Goal: Information Seeking & Learning: Learn about a topic

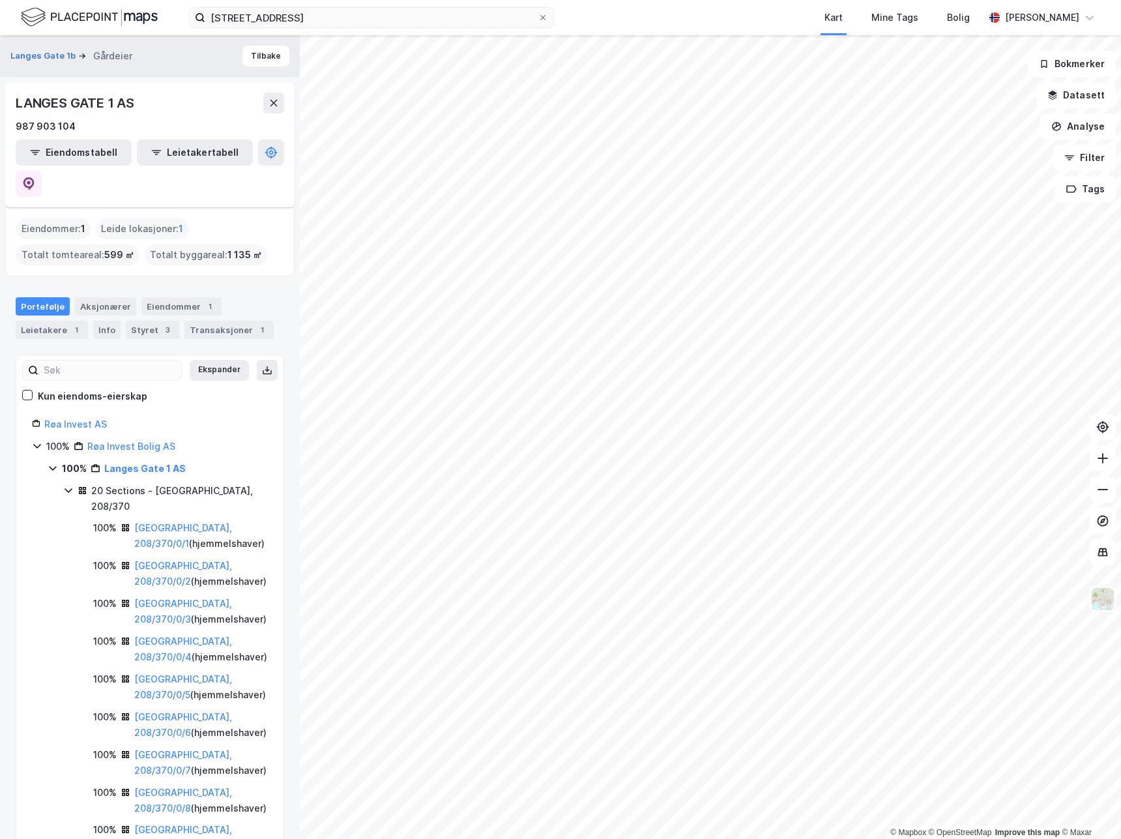
scroll to position [65, 0]
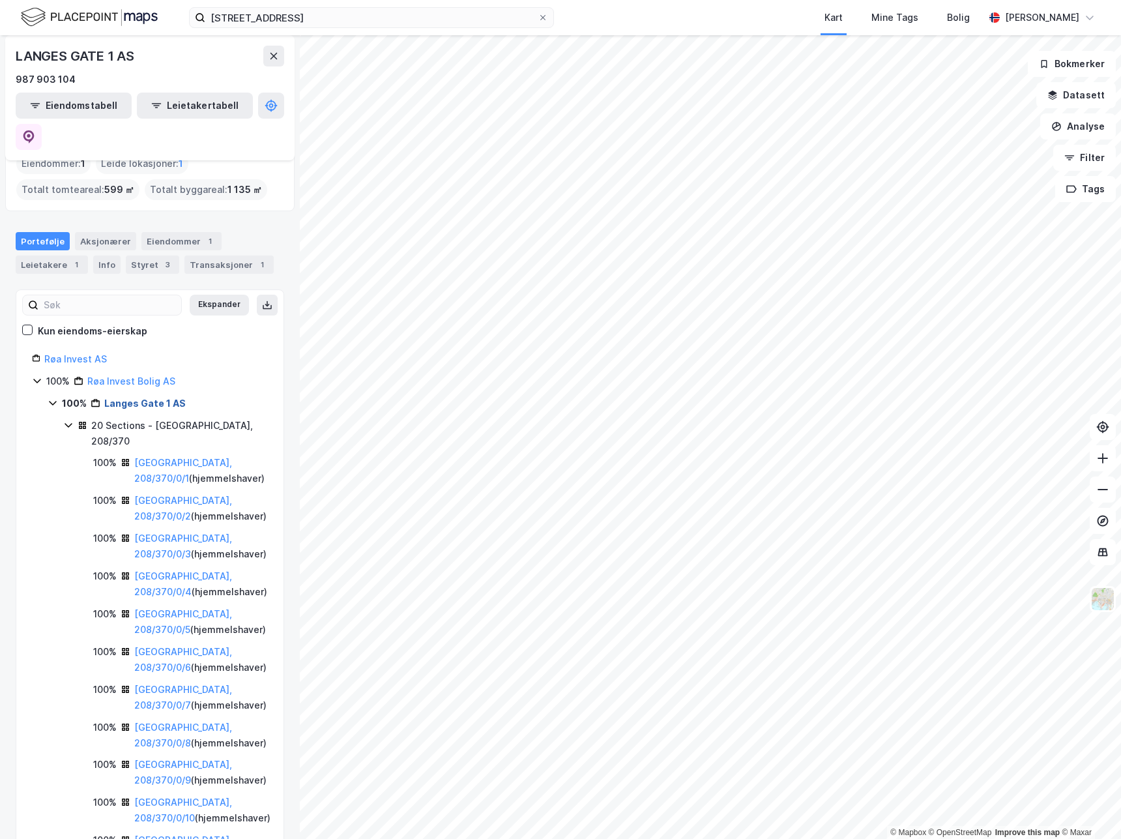
click at [156, 397] on link "Langes Gate 1 AS" at bounding box center [144, 402] width 81 height 11
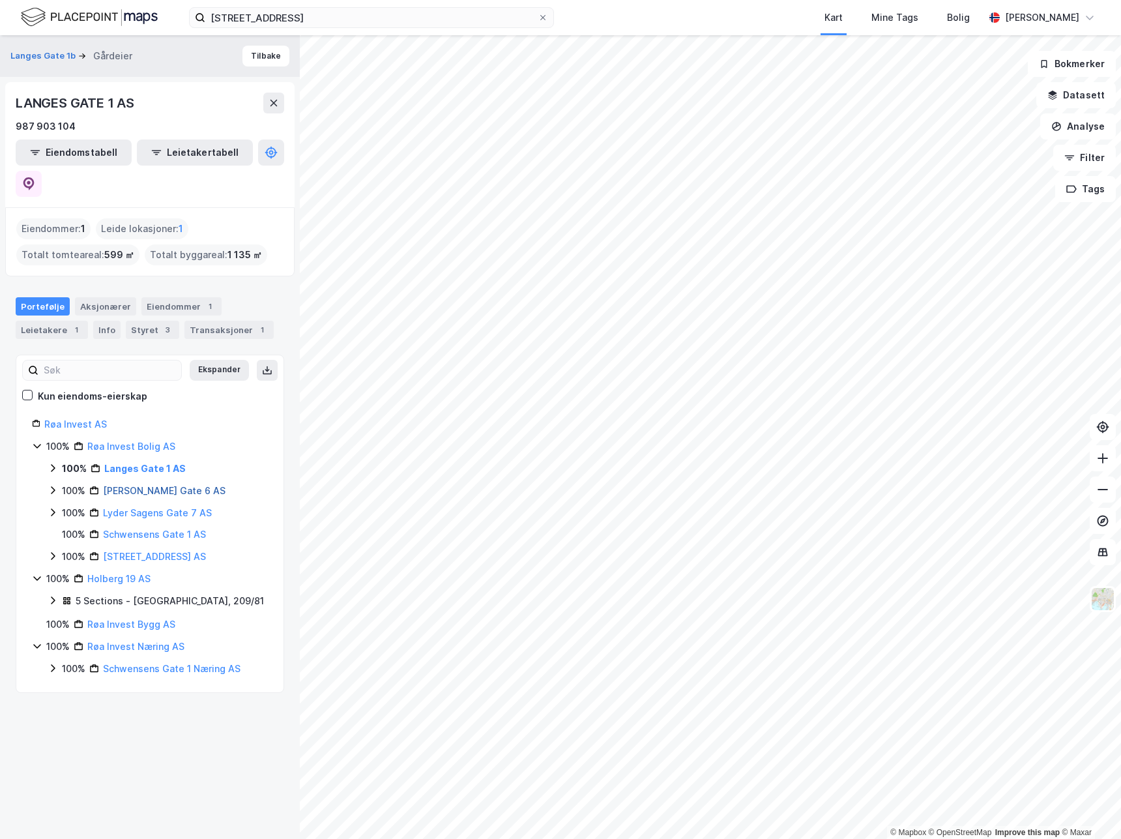
click at [143, 485] on link "[PERSON_NAME] Gate 6 AS" at bounding box center [164, 490] width 123 height 11
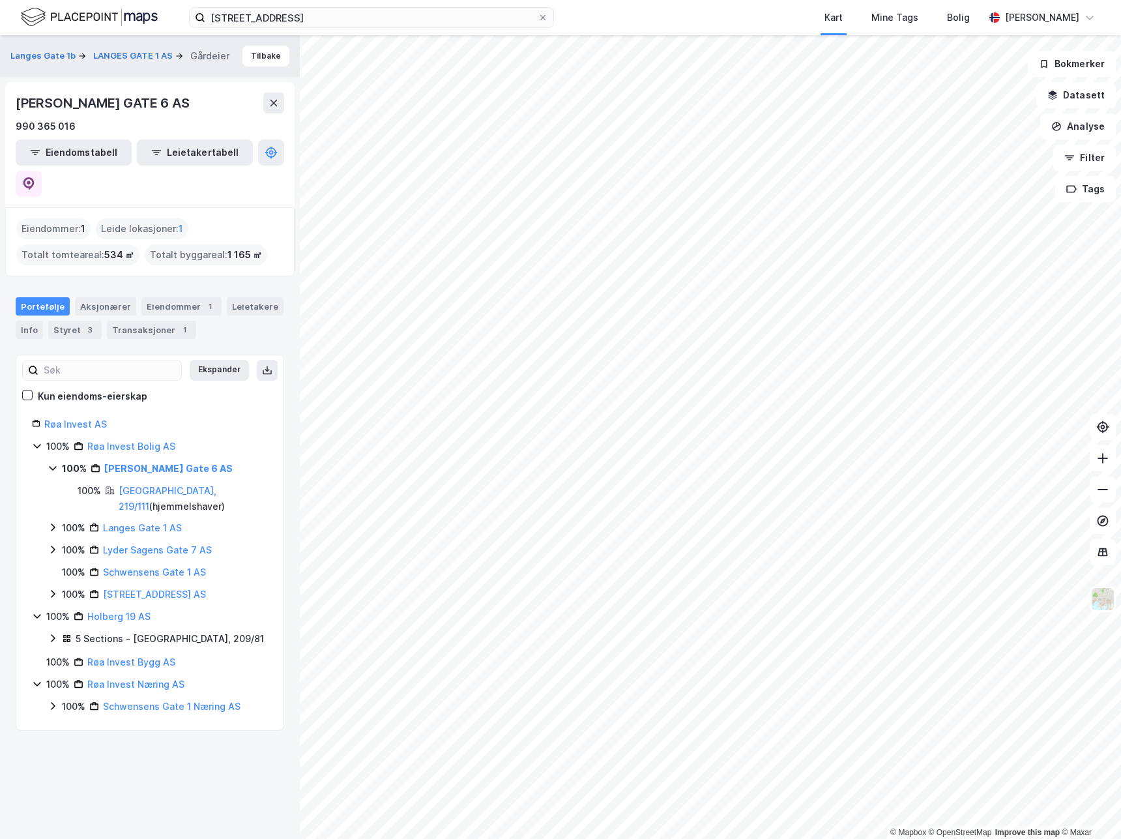
click at [154, 542] on div "Lyder Sagens Gate 7 AS" at bounding box center [157, 550] width 109 height 16
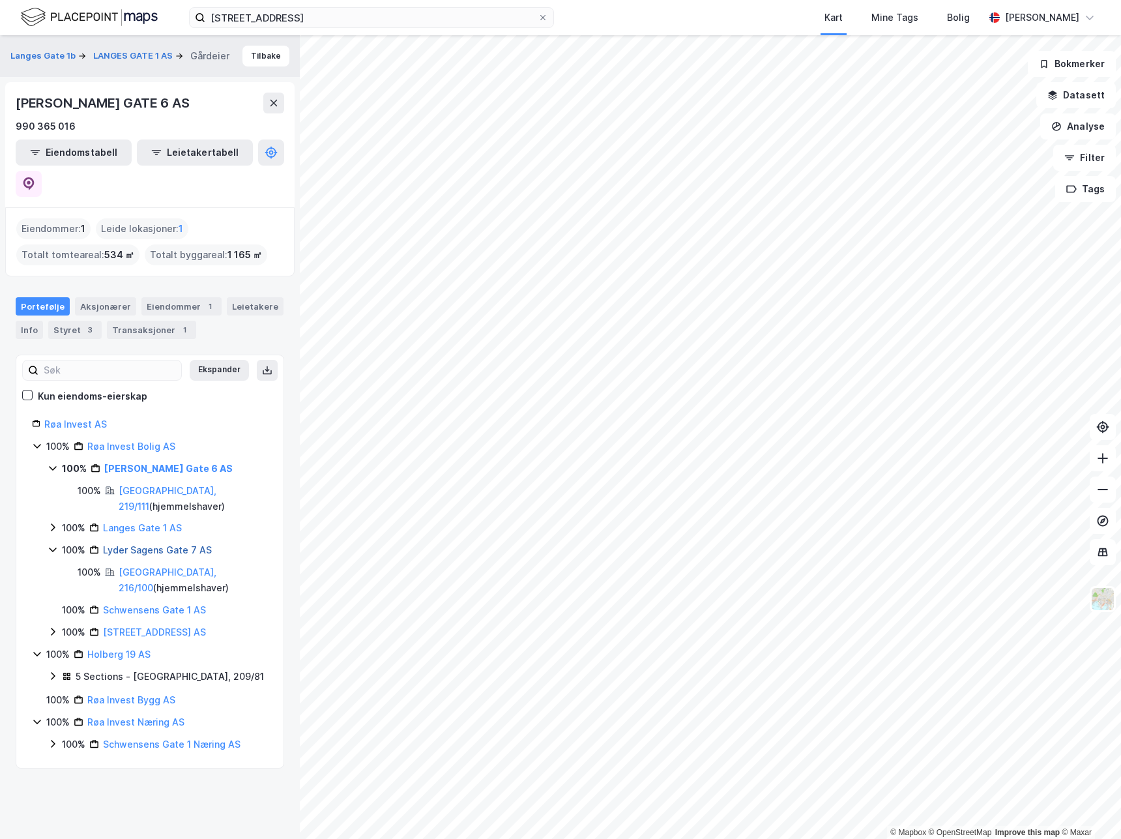
click at [154, 544] on link "Lyder Sagens Gate 7 AS" at bounding box center [157, 549] width 109 height 11
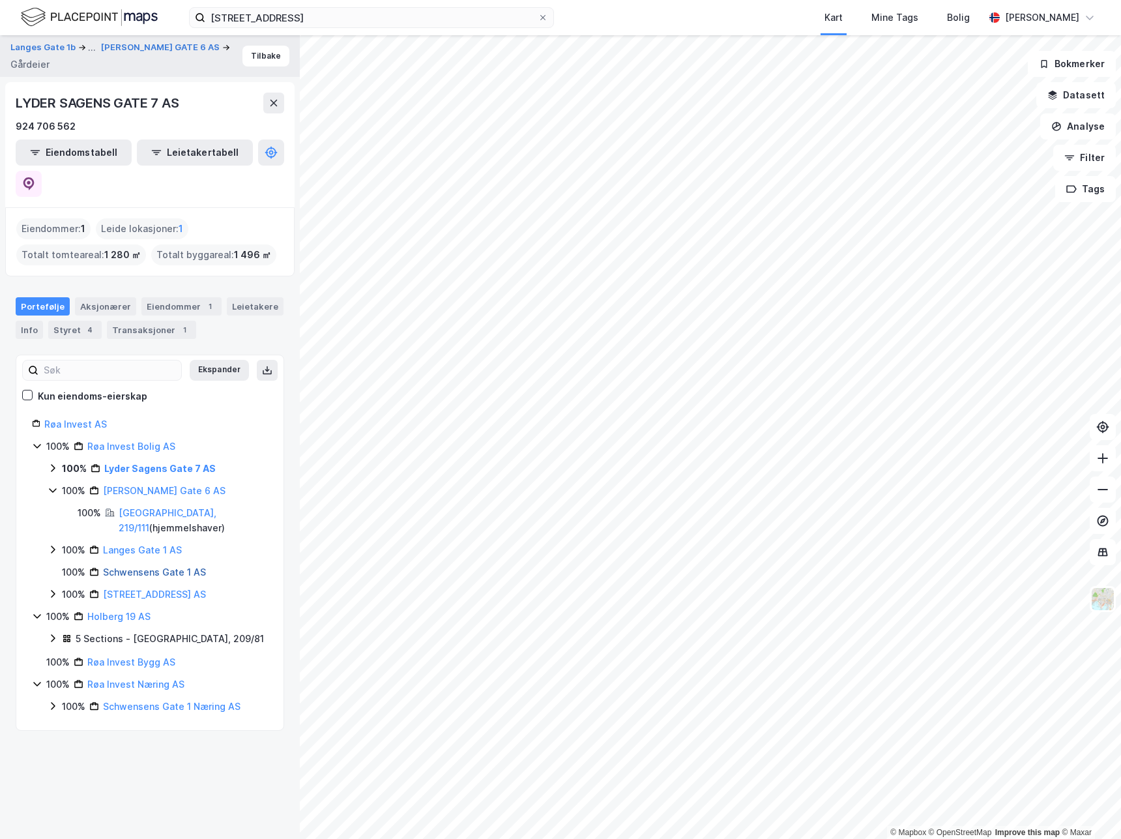
click at [149, 566] on link "Schwensens Gate 1 AS" at bounding box center [154, 571] width 103 height 11
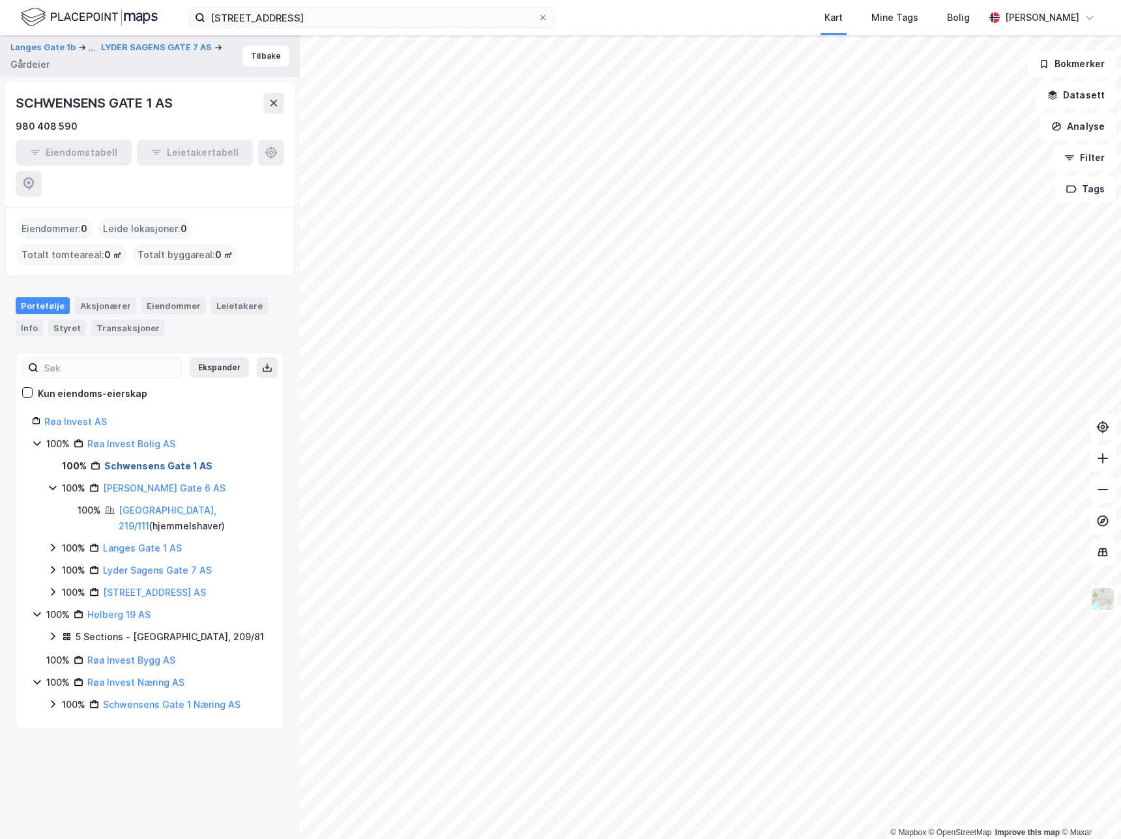
click at [164, 460] on link "Schwensens Gate 1 AS" at bounding box center [158, 465] width 108 height 11
click at [160, 504] on link "[GEOGRAPHIC_DATA], 219/111" at bounding box center [168, 517] width 98 height 27
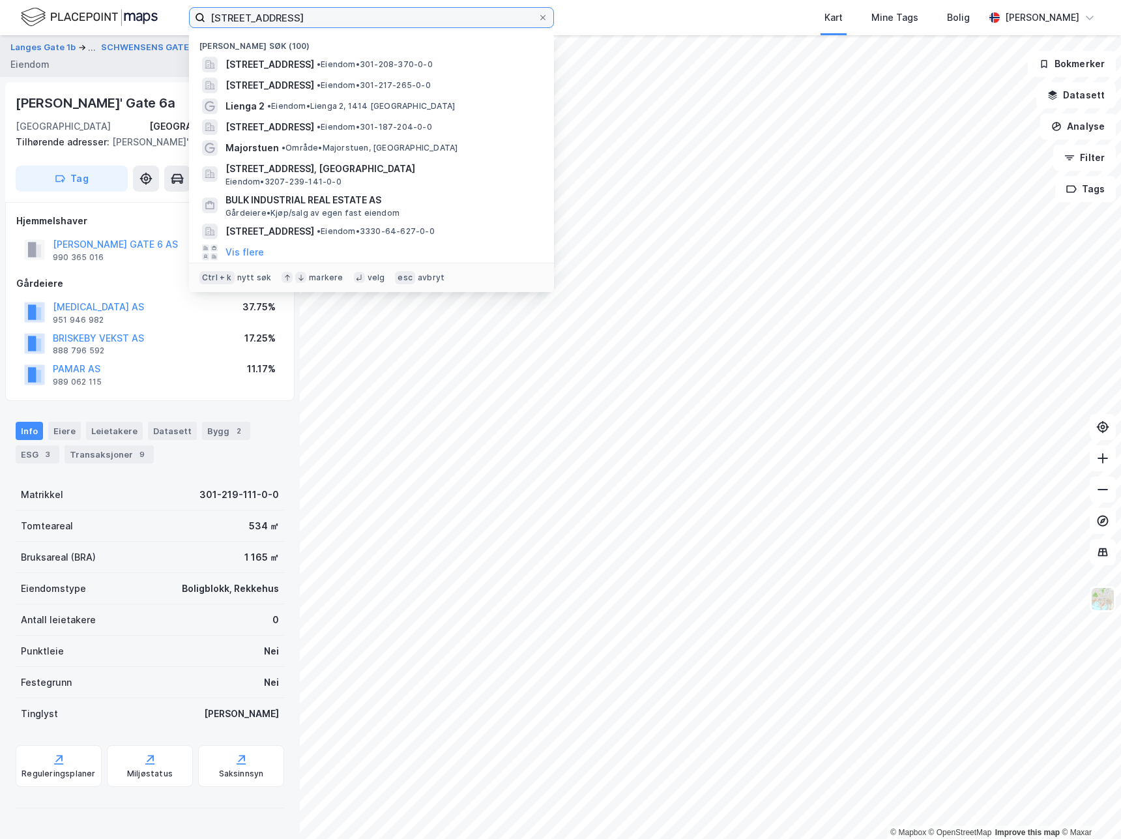
drag, startPoint x: 296, startPoint y: 21, endPoint x: 124, endPoint y: 36, distance: 173.3
click at [124, 36] on div "[STREET_ADDRESS] • Eiendom • 301-208-370-0-0 [STREET_ADDRESS] • Eiendom • 301-2…" at bounding box center [560, 419] width 1121 height 839
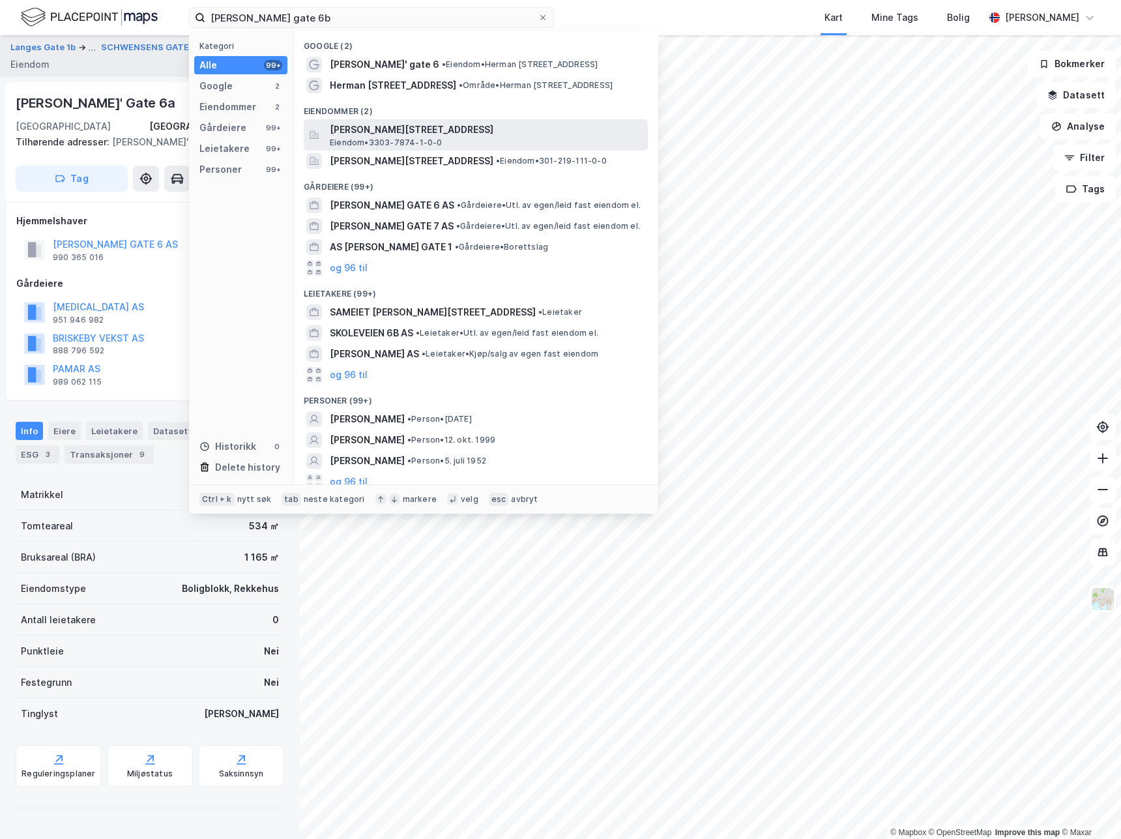
click at [487, 130] on span "[PERSON_NAME][STREET_ADDRESS]" at bounding box center [486, 130] width 313 height 16
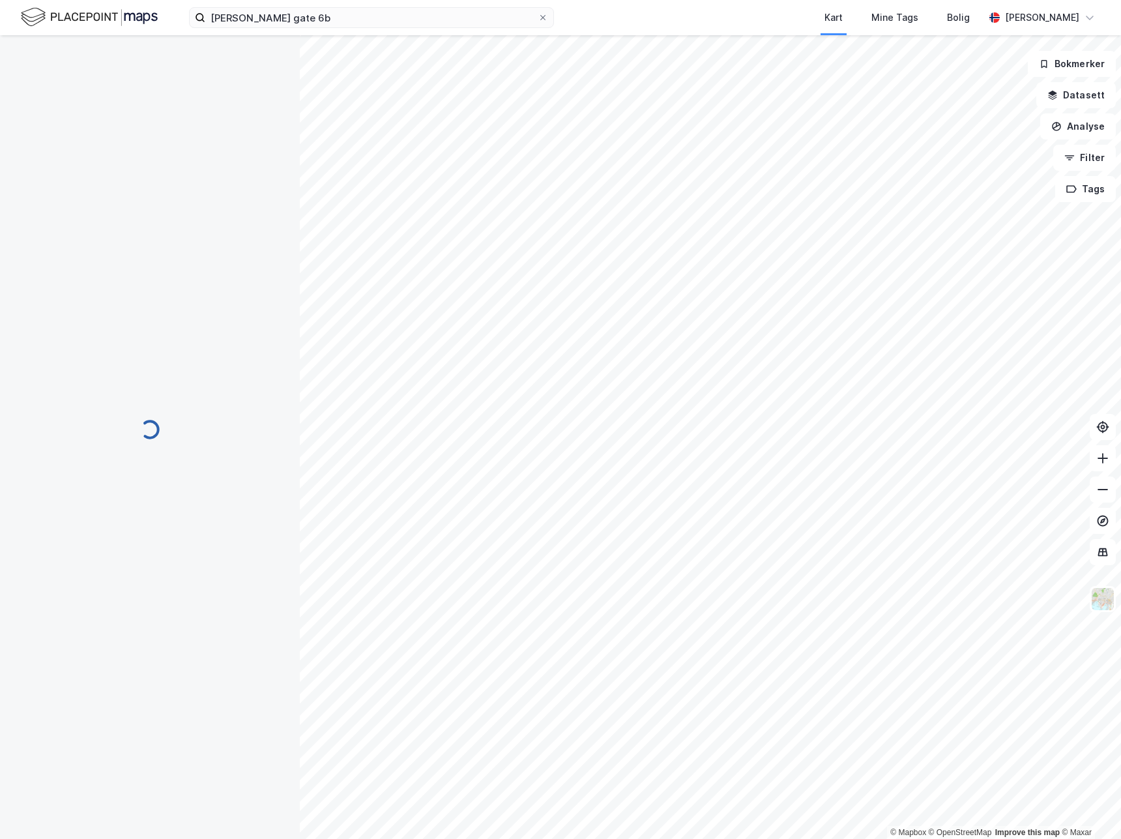
click at [324, 29] on div "[PERSON_NAME] gate 6b Kart Mine Tags Bolig [PERSON_NAME]" at bounding box center [560, 17] width 1121 height 35
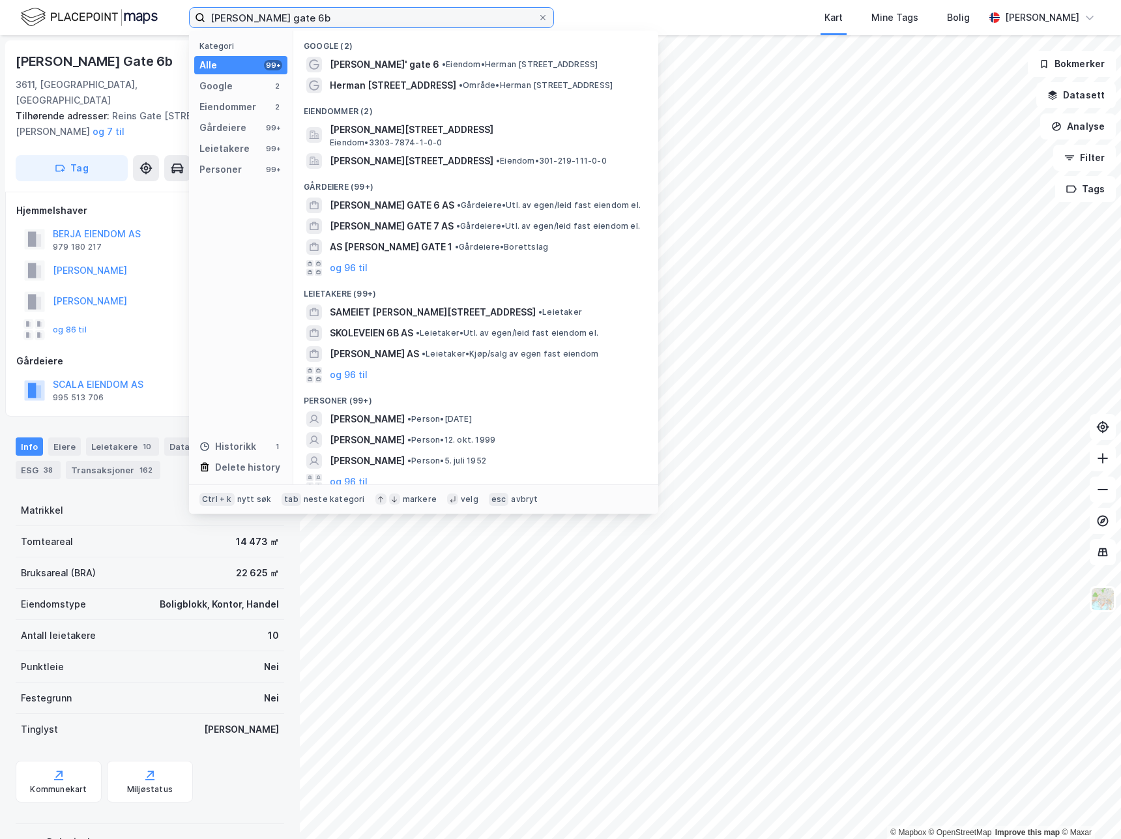
click at [324, 20] on input "[PERSON_NAME] gate 6b" at bounding box center [371, 18] width 332 height 20
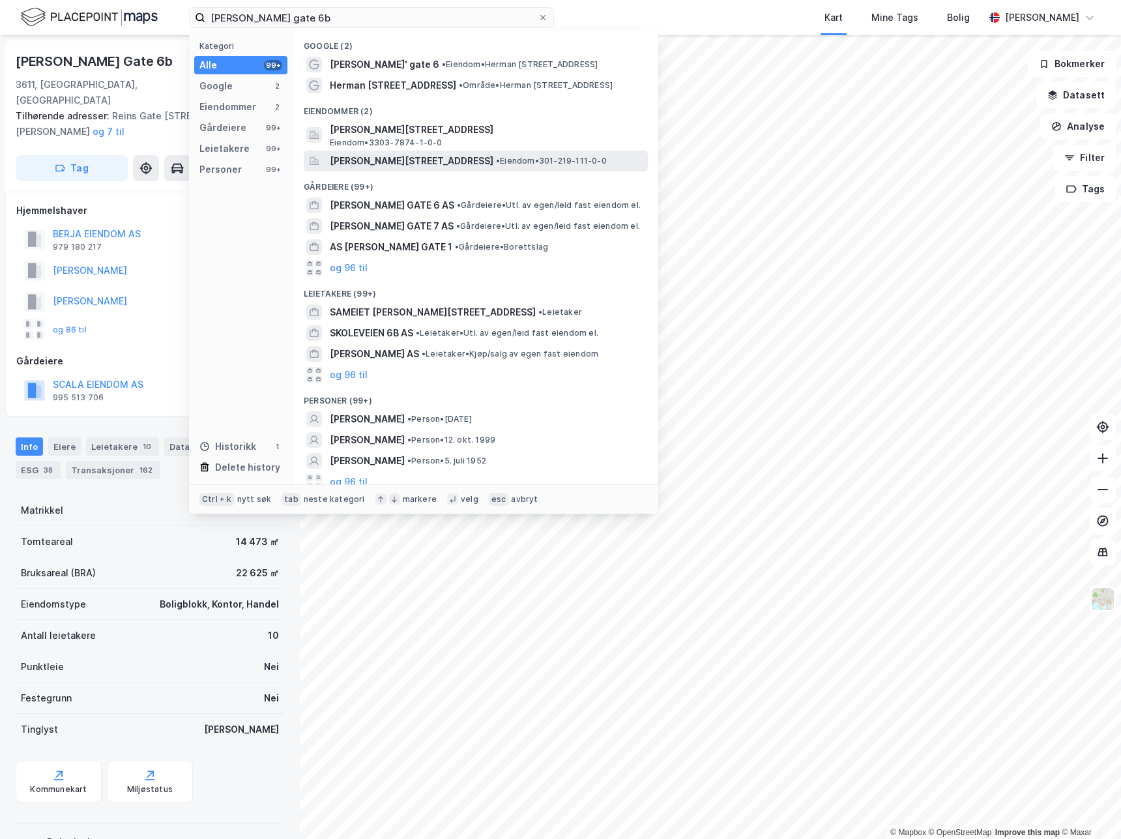
click at [383, 157] on span "[PERSON_NAME][STREET_ADDRESS]" at bounding box center [412, 161] width 164 height 16
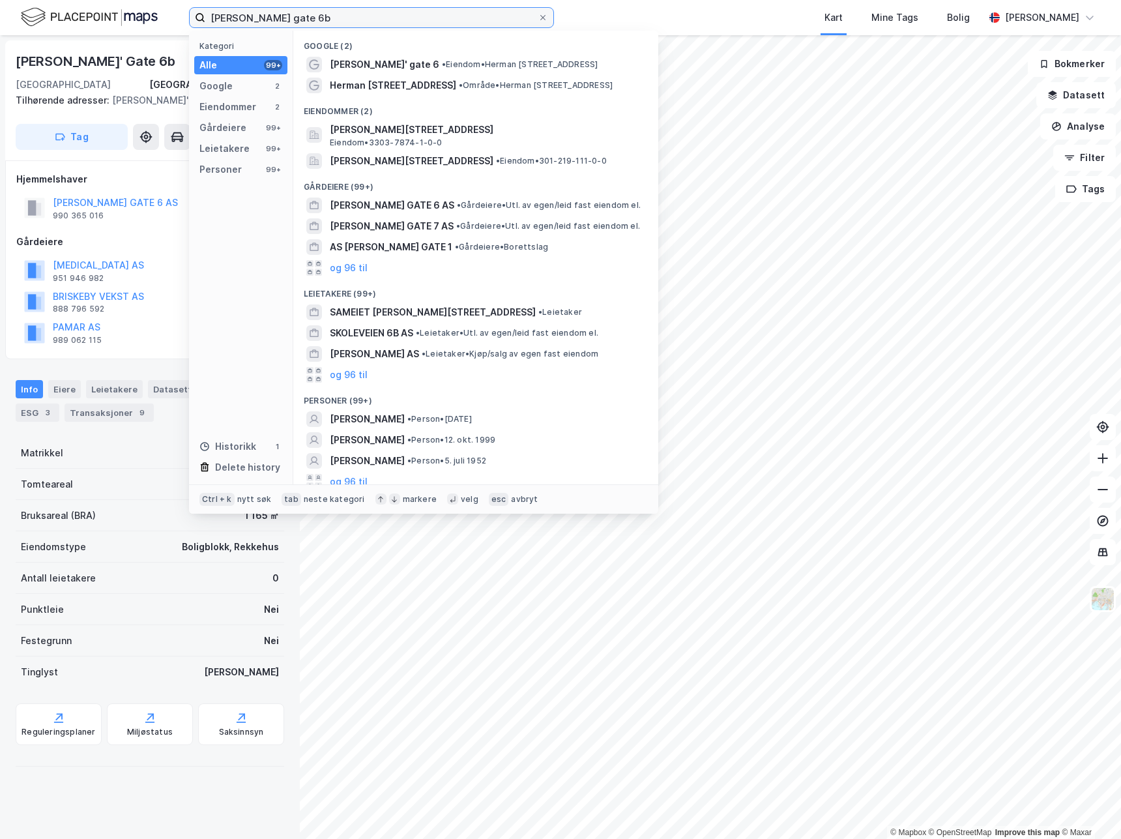
click at [246, 23] on input "[PERSON_NAME] gate 6b" at bounding box center [371, 18] width 332 height 20
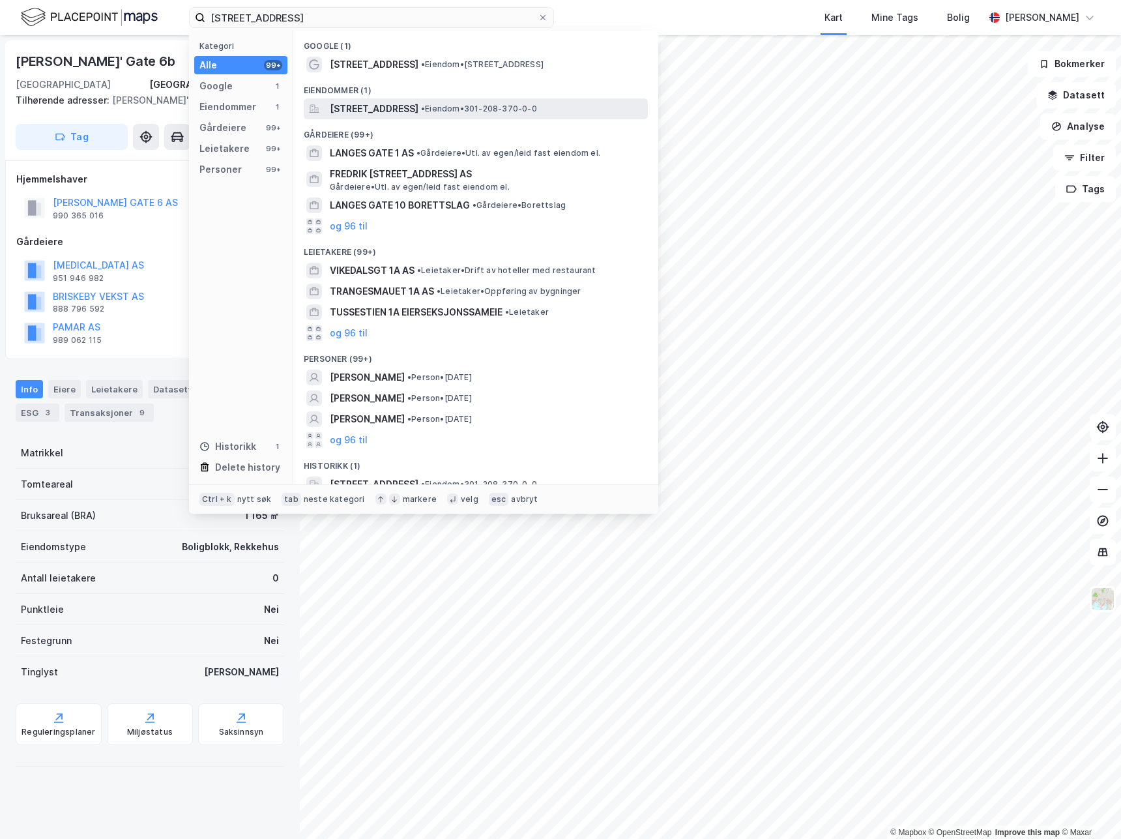
click at [391, 115] on span "[STREET_ADDRESS]" at bounding box center [374, 109] width 89 height 16
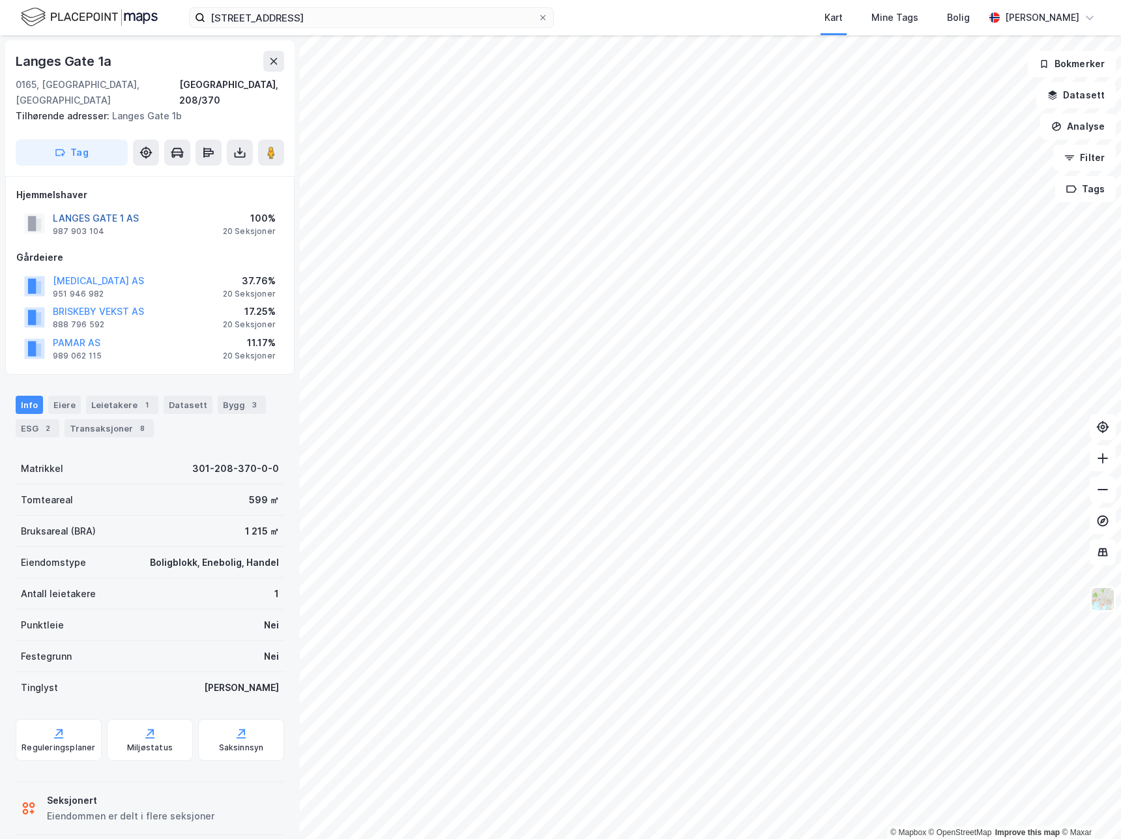
click at [0, 0] on button "LANGES GATE 1 AS" at bounding box center [0, 0] width 0 height 0
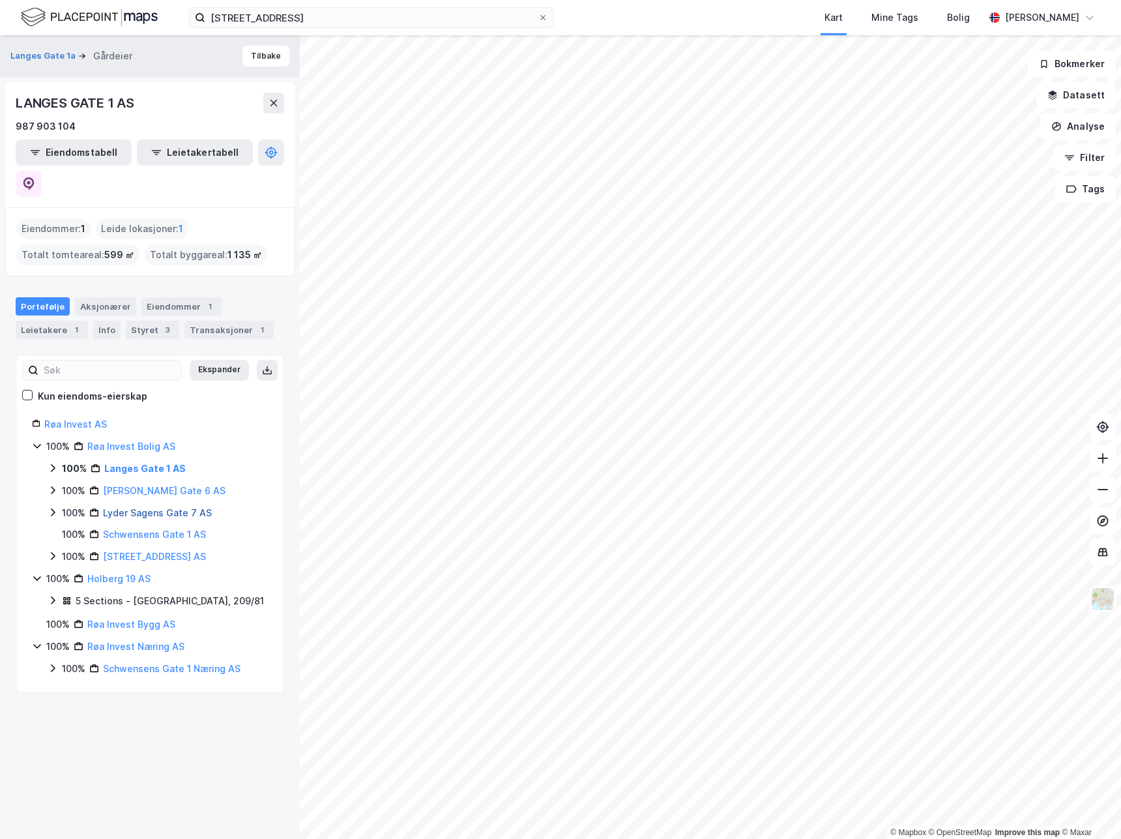
click at [140, 507] on link "Lyder Sagens Gate 7 AS" at bounding box center [157, 512] width 109 height 11
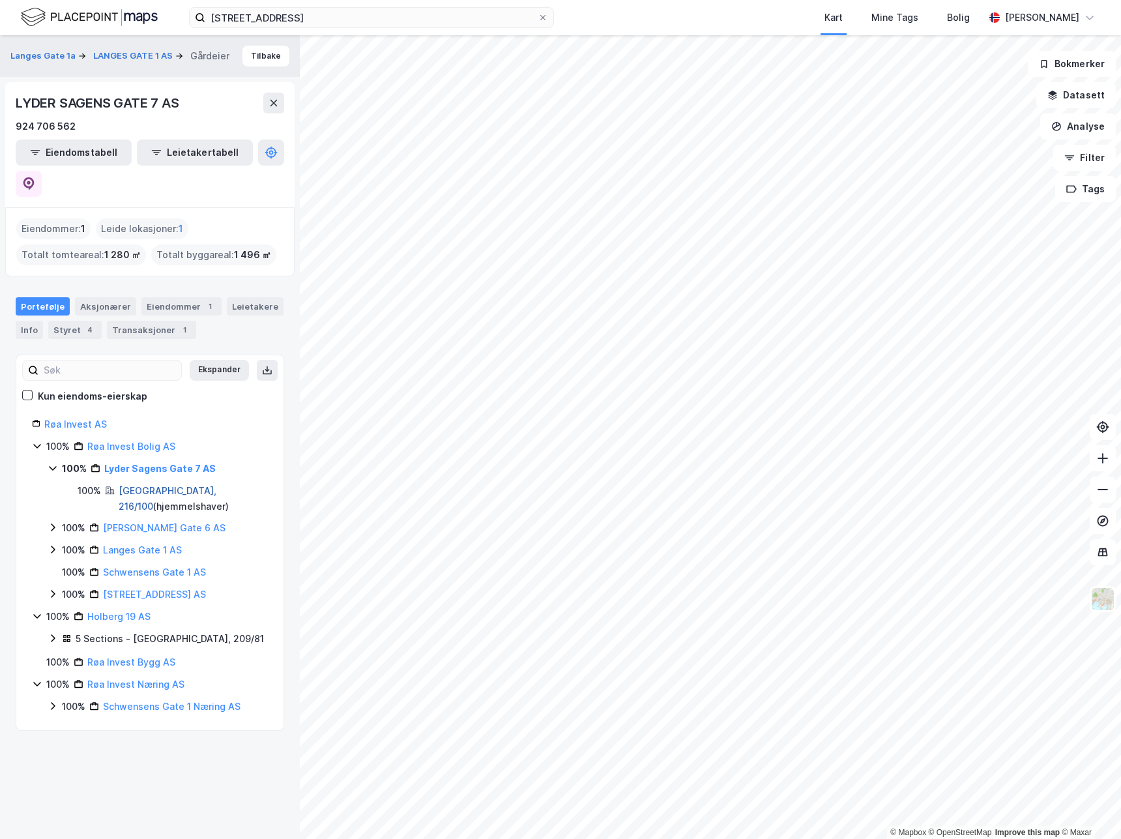
click at [145, 485] on link "[GEOGRAPHIC_DATA], 216/100" at bounding box center [168, 498] width 98 height 27
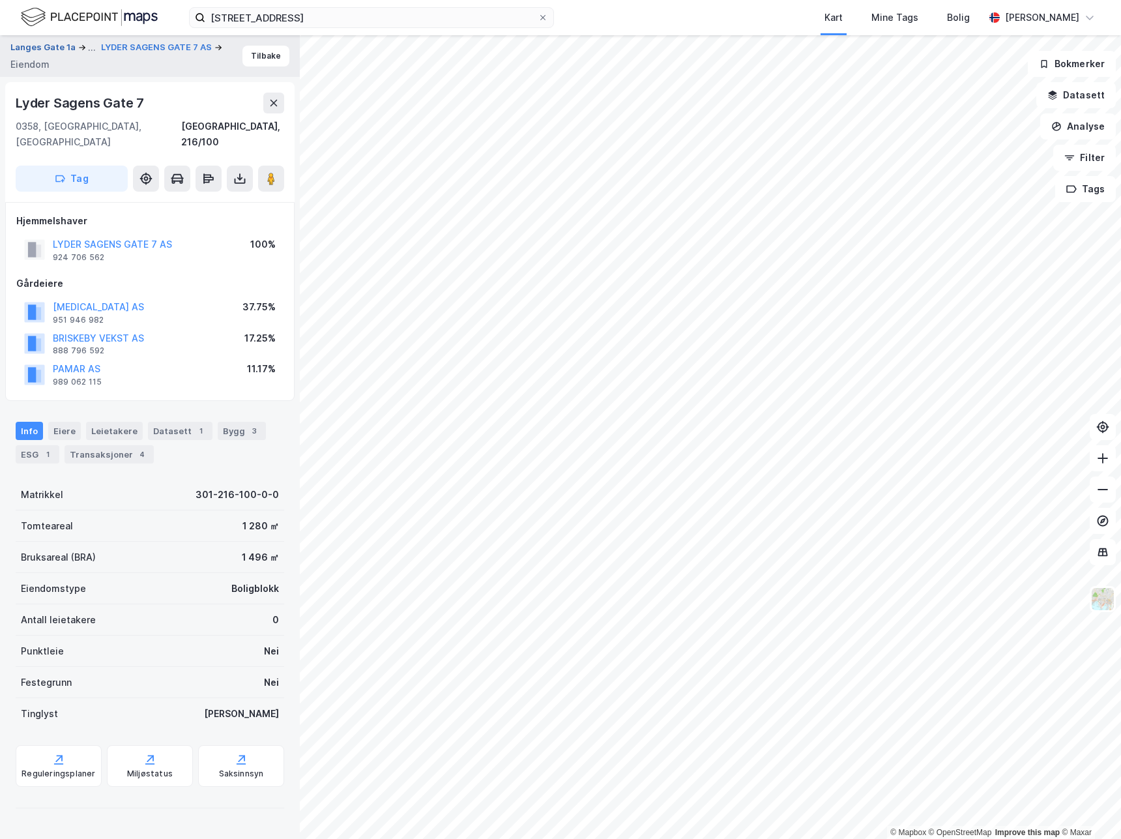
click at [59, 50] on button "Langes Gate 1a" at bounding box center [44, 48] width 68 height 16
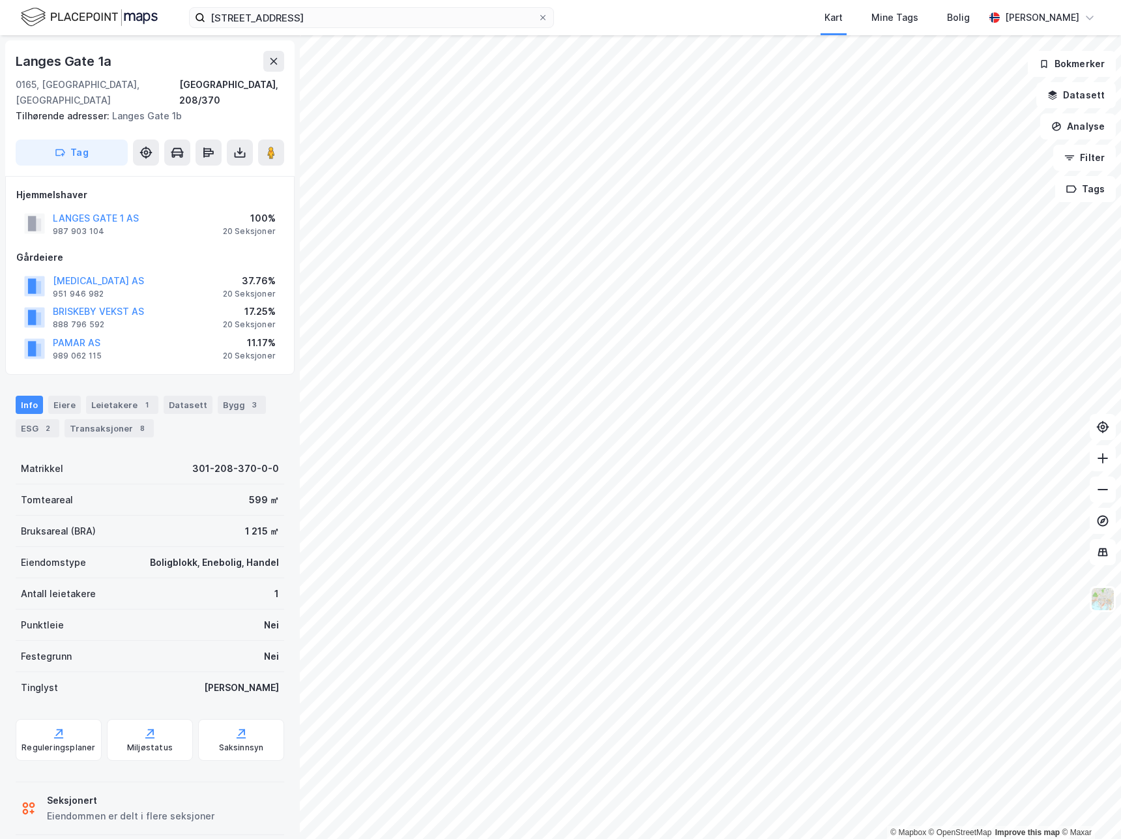
click at [105, 210] on div "LANGES GATE 1 AS" at bounding box center [96, 218] width 86 height 16
click at [0, 0] on button "LANGES GATE 1 AS" at bounding box center [0, 0] width 0 height 0
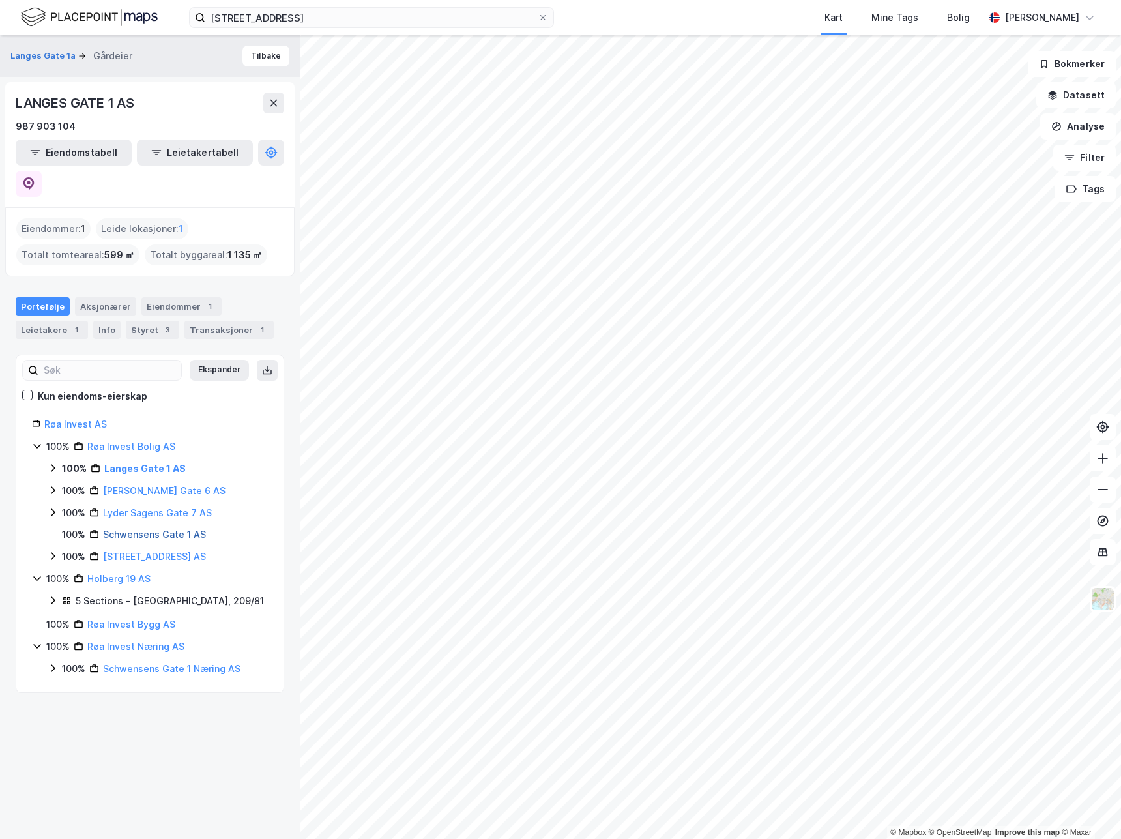
click at [157, 528] on link "Schwensens Gate 1 AS" at bounding box center [154, 533] width 103 height 11
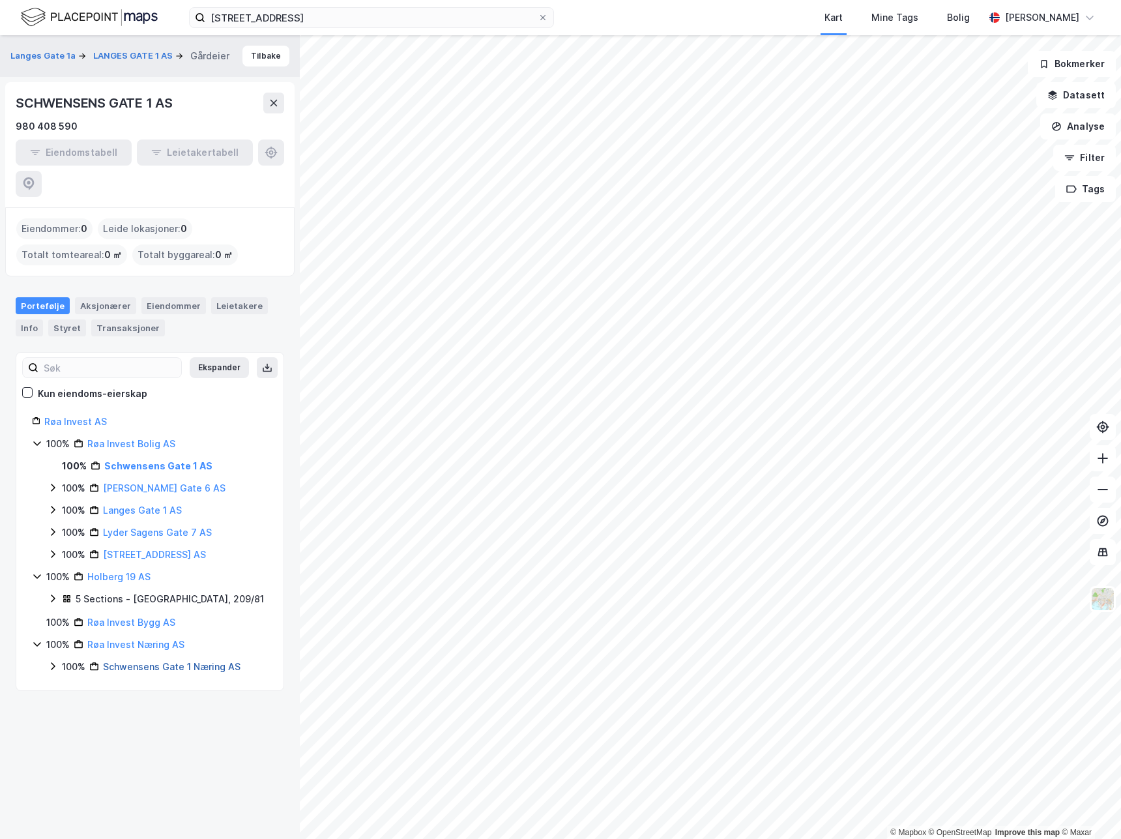
click at [199, 661] on link "Schwensens Gate 1 Næring AS" at bounding box center [171, 666] width 137 height 11
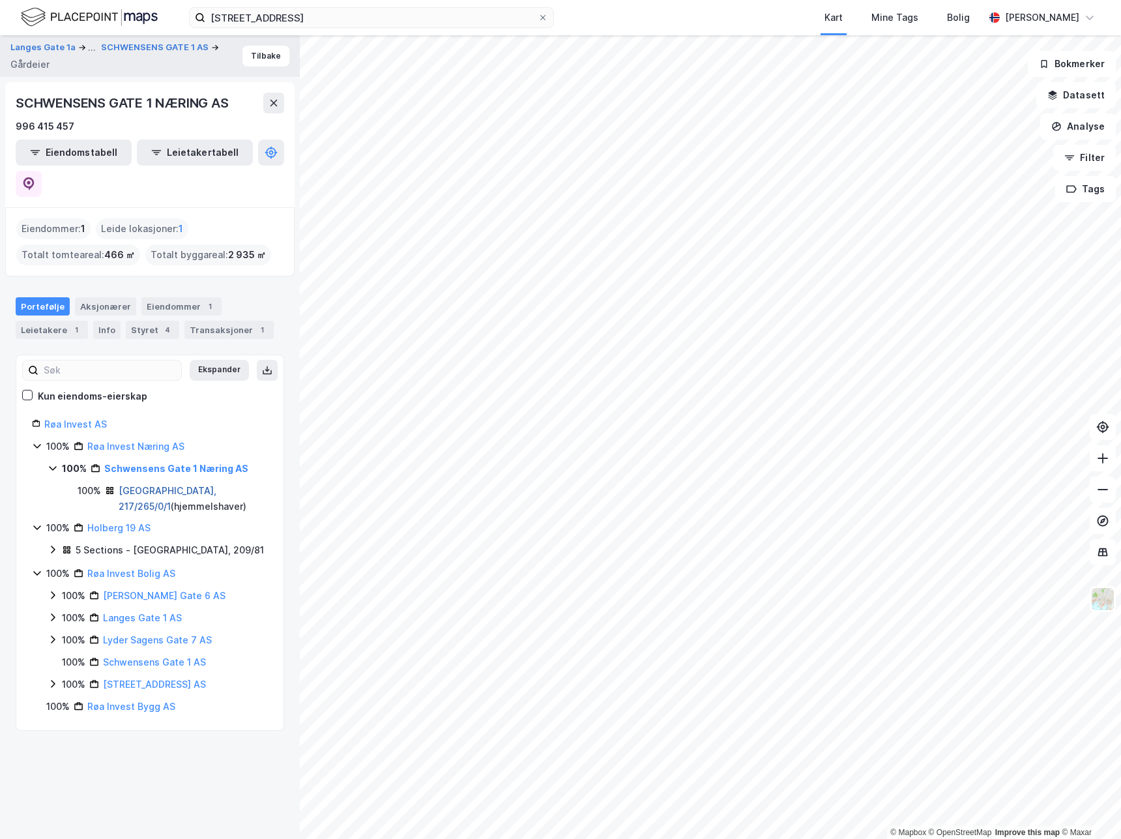
click at [174, 485] on link "[GEOGRAPHIC_DATA], 217/265/0/1" at bounding box center [168, 498] width 98 height 27
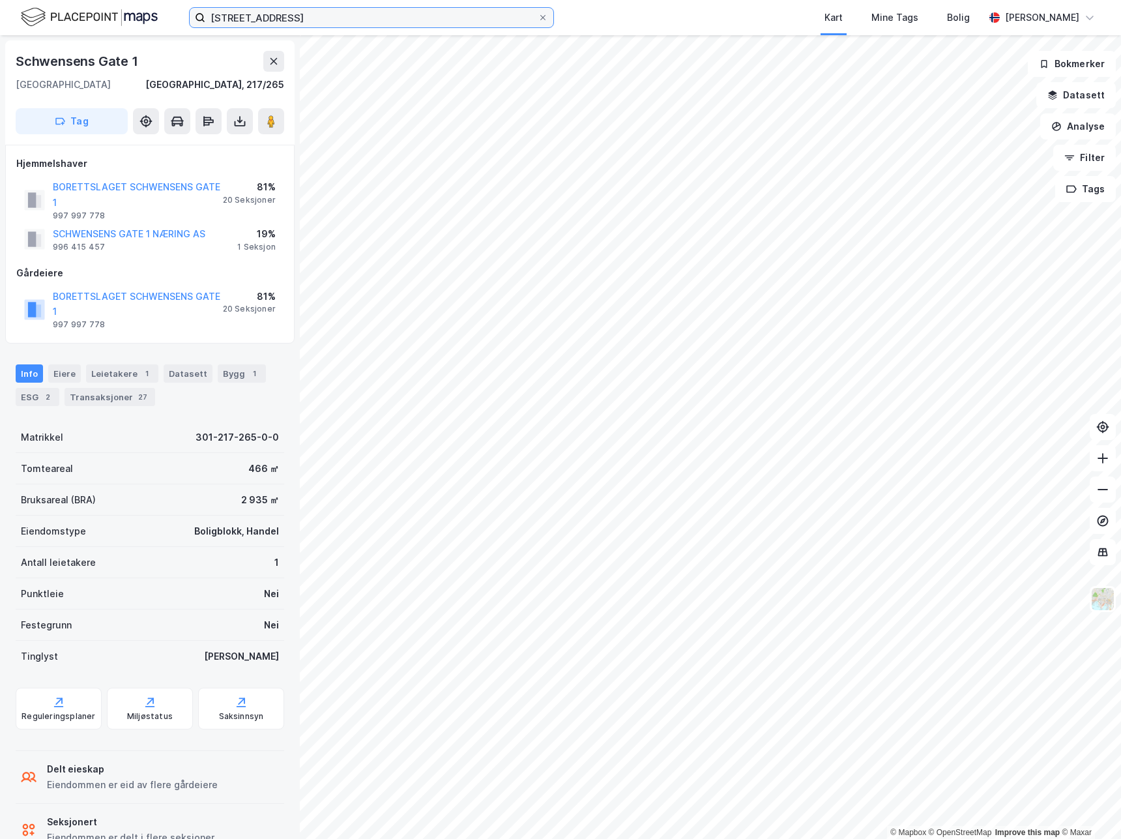
click at [292, 18] on input "[STREET_ADDRESS]" at bounding box center [371, 18] width 332 height 20
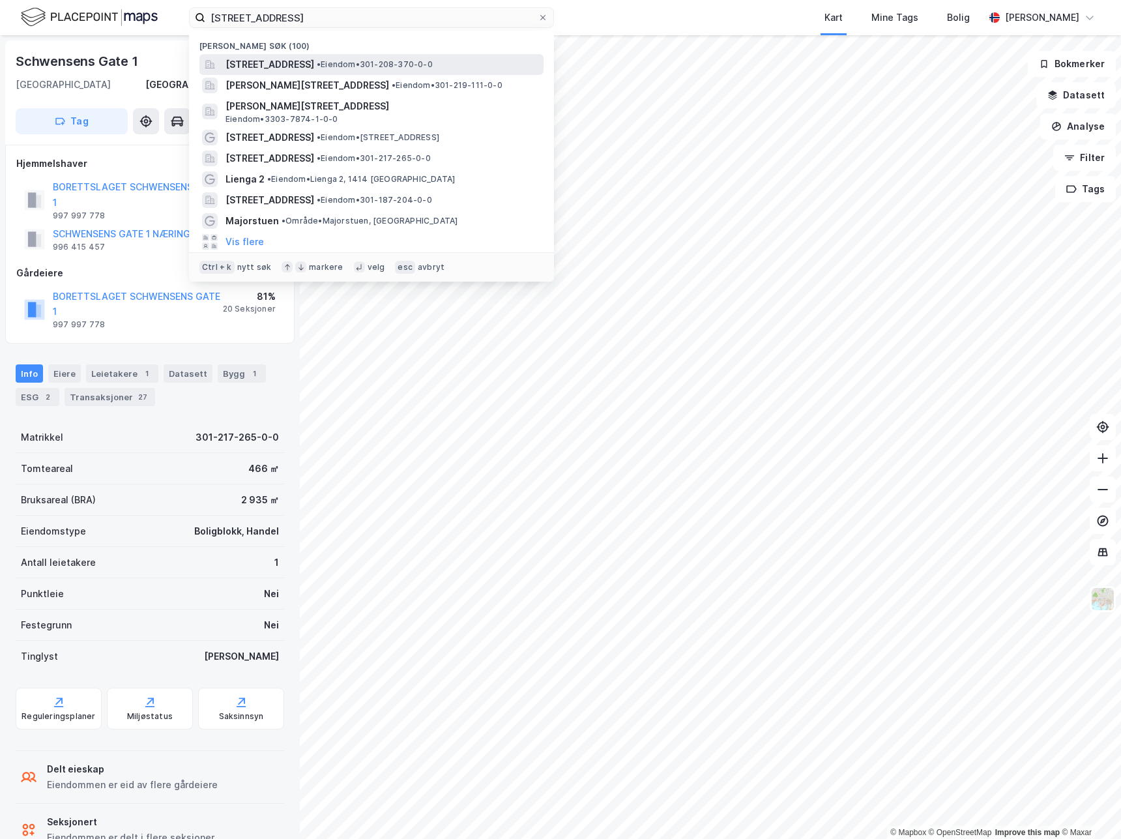
click at [314, 70] on span "[STREET_ADDRESS]" at bounding box center [269, 65] width 89 height 16
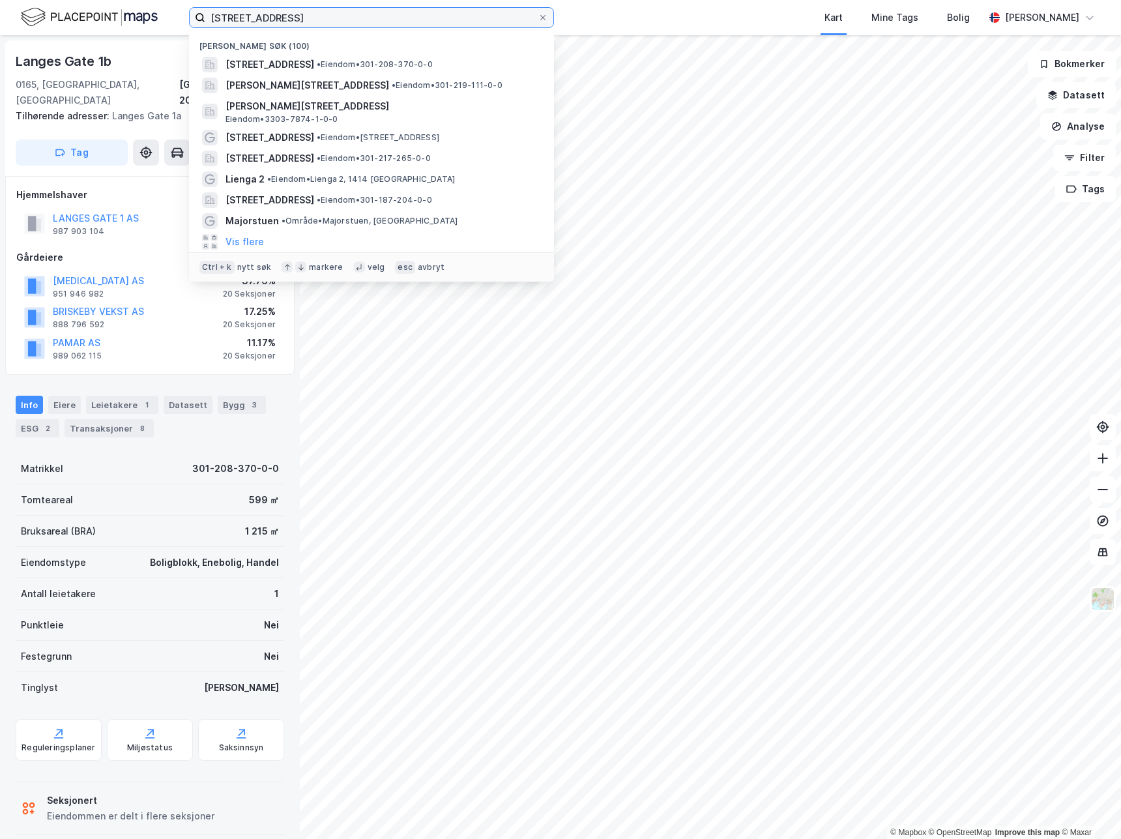
drag, startPoint x: 293, startPoint y: 18, endPoint x: 10, endPoint y: 31, distance: 283.1
click at [10, 31] on div "[STREET_ADDRESS] • Eiendom • 301-208-370-0-0 [PERSON_NAME][STREET_ADDRESS] • Ei…" at bounding box center [560, 17] width 1121 height 35
type input "h"
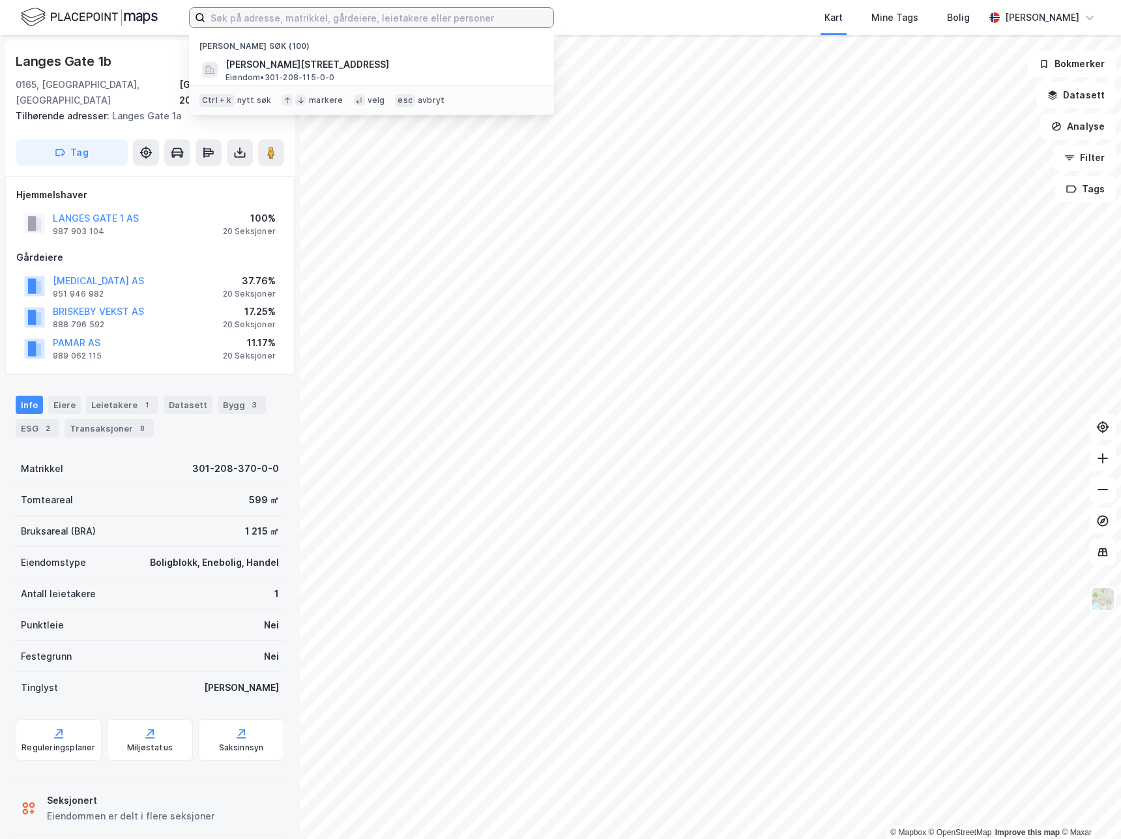
type input "e"
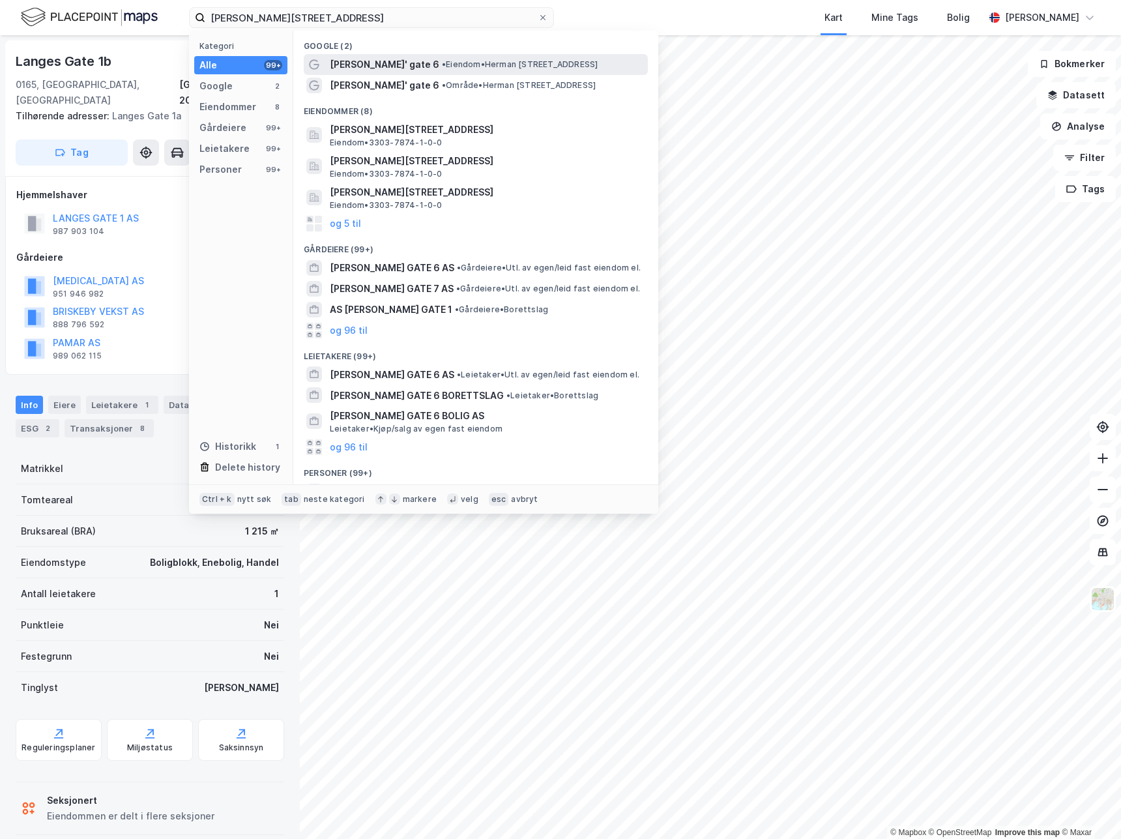
click at [384, 58] on span "[PERSON_NAME]' gate 6" at bounding box center [384, 65] width 109 height 16
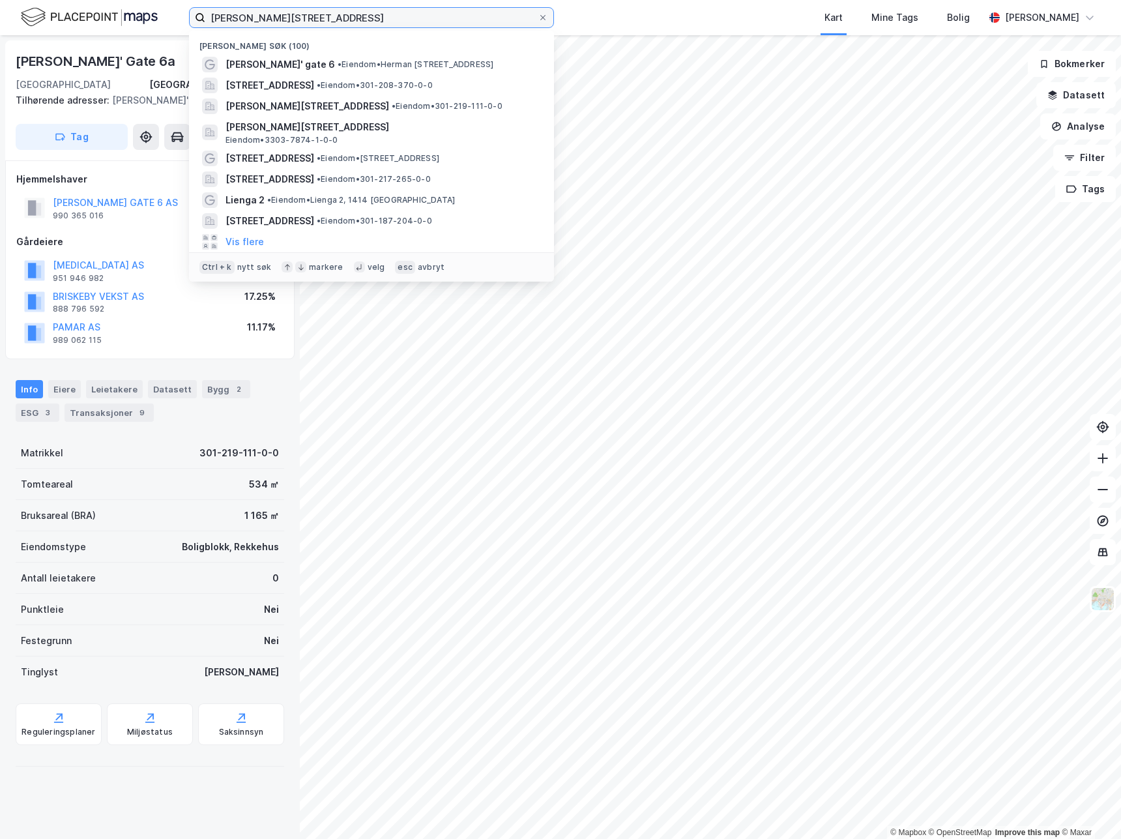
drag, startPoint x: 346, startPoint y: 19, endPoint x: 81, endPoint y: 27, distance: 264.7
click at [81, 27] on div "[PERSON_NAME] gate 6 Nylige søk (100) [PERSON_NAME]' gate 6 • Eiendom • [STREET…" at bounding box center [560, 17] width 1121 height 35
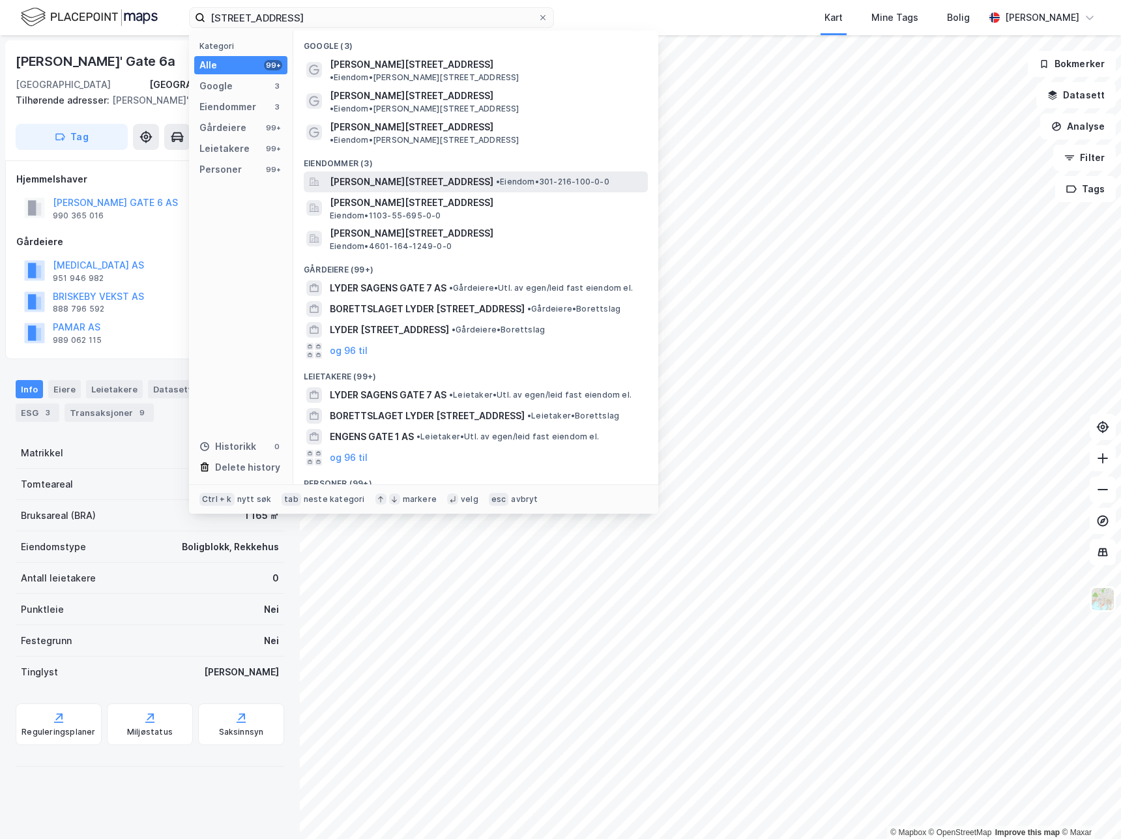
click at [452, 174] on span "[PERSON_NAME][STREET_ADDRESS]" at bounding box center [412, 182] width 164 height 16
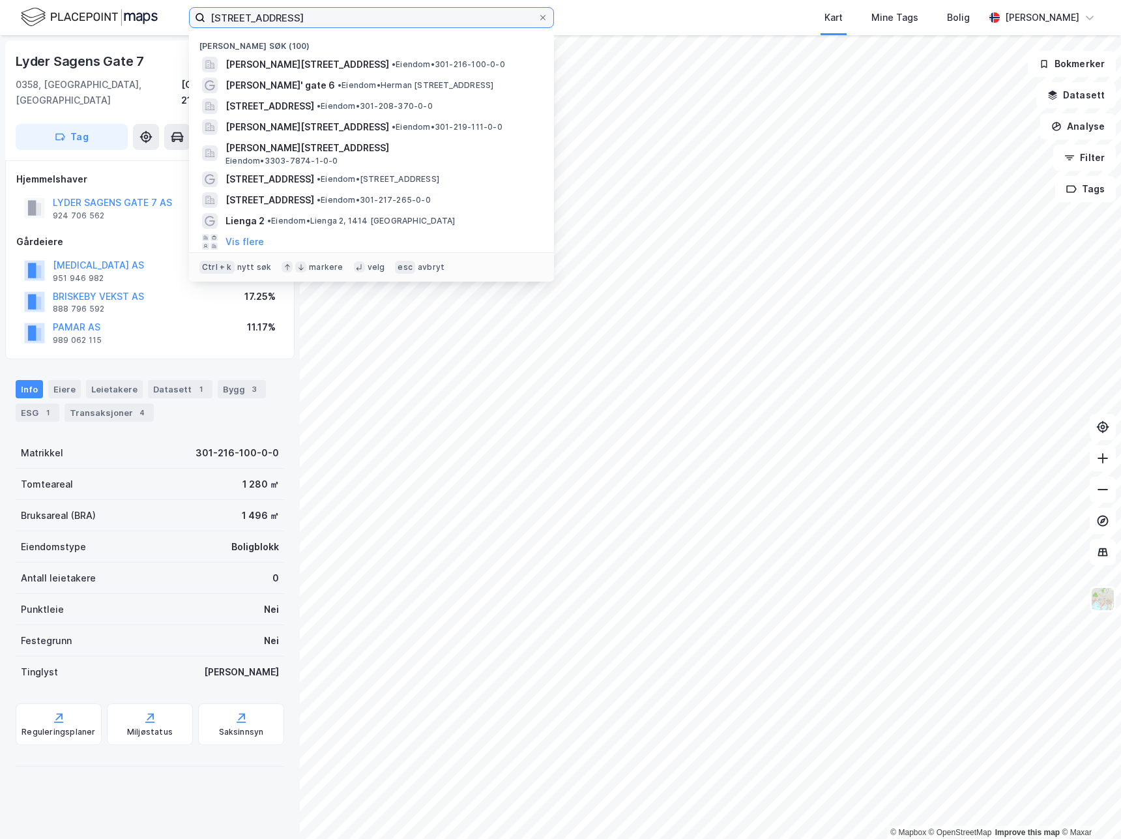
click at [287, 16] on input "[STREET_ADDRESS]" at bounding box center [371, 18] width 332 height 20
type input "[STREET_ADDRESS]"
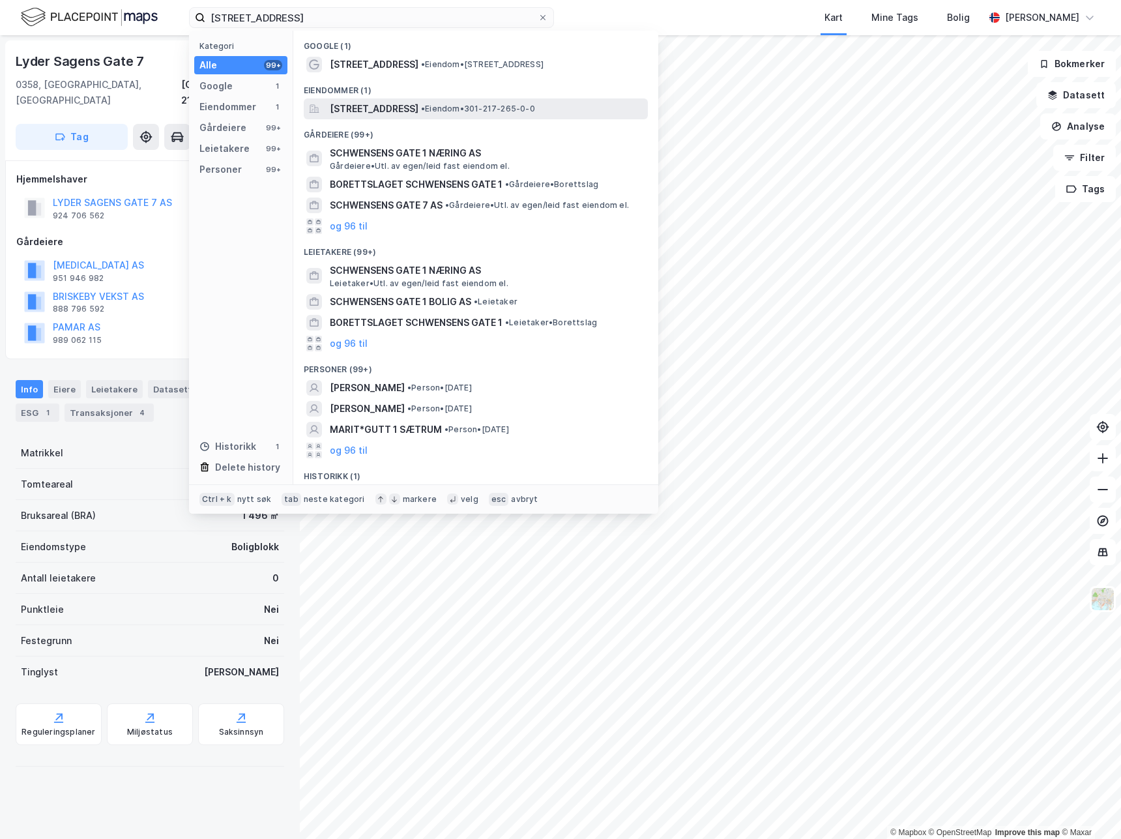
click at [418, 114] on span "[STREET_ADDRESS]" at bounding box center [374, 109] width 89 height 16
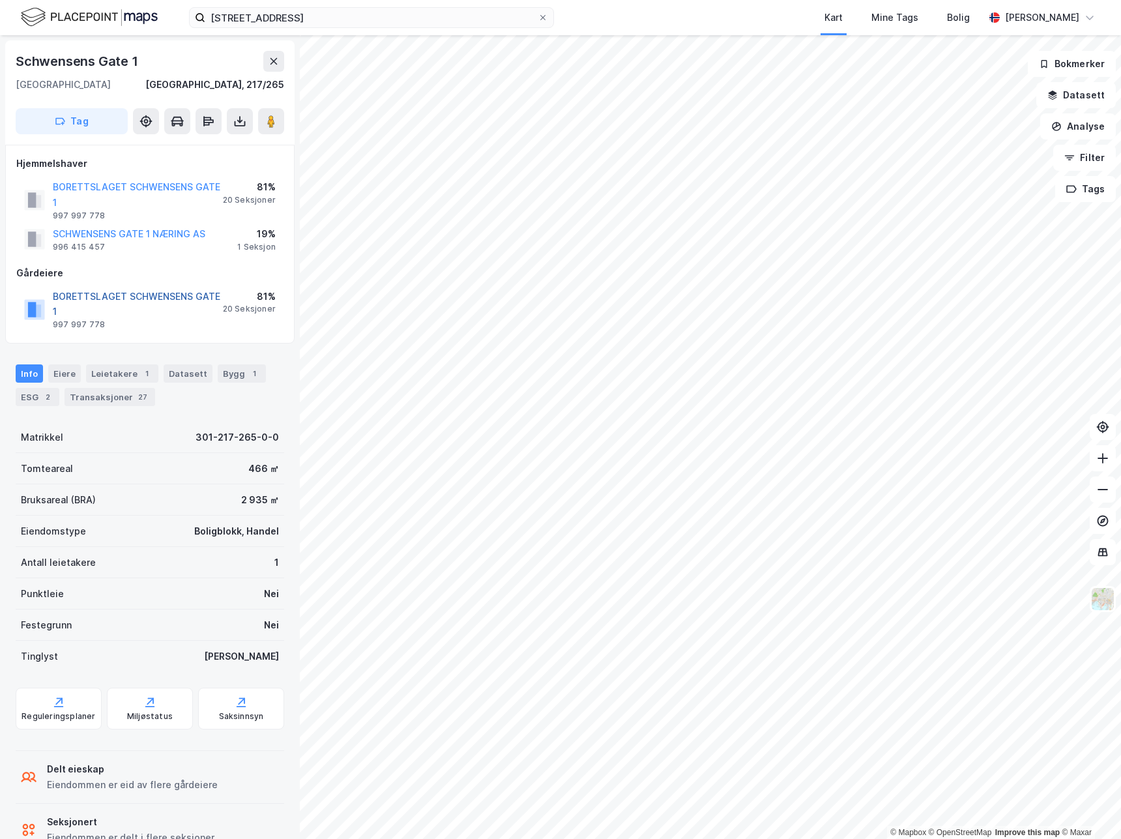
click at [0, 0] on button "BORETTSLAGET SCHWENSENS GATE 1" at bounding box center [0, 0] width 0 height 0
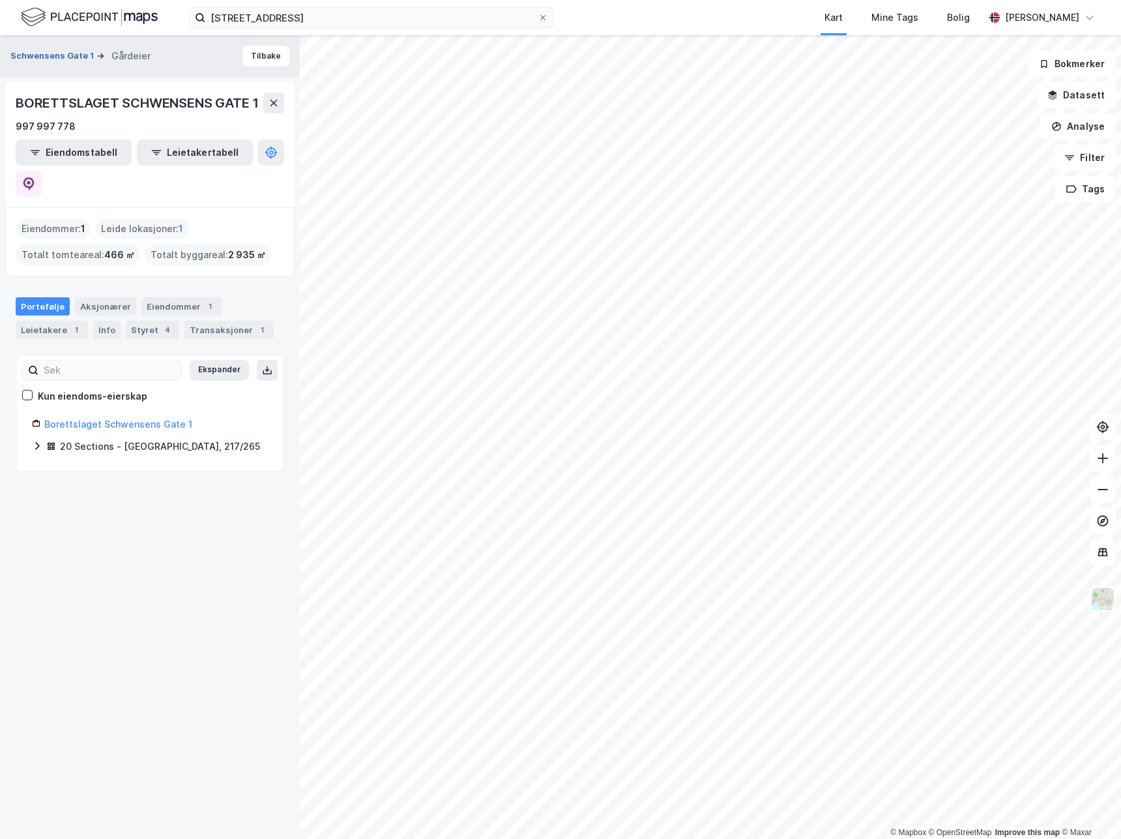
click at [70, 55] on button "Schwensens Gate 1" at bounding box center [53, 56] width 86 height 13
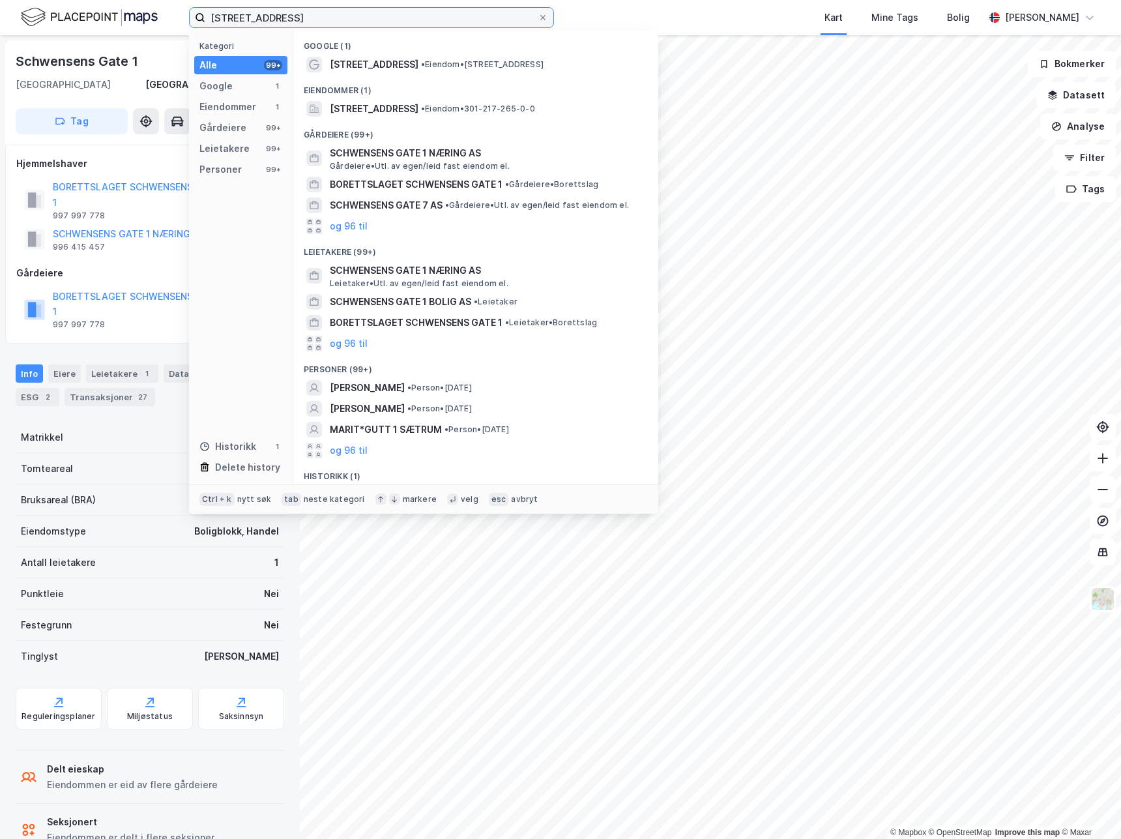
click at [366, 19] on input "[STREET_ADDRESS]" at bounding box center [371, 18] width 332 height 20
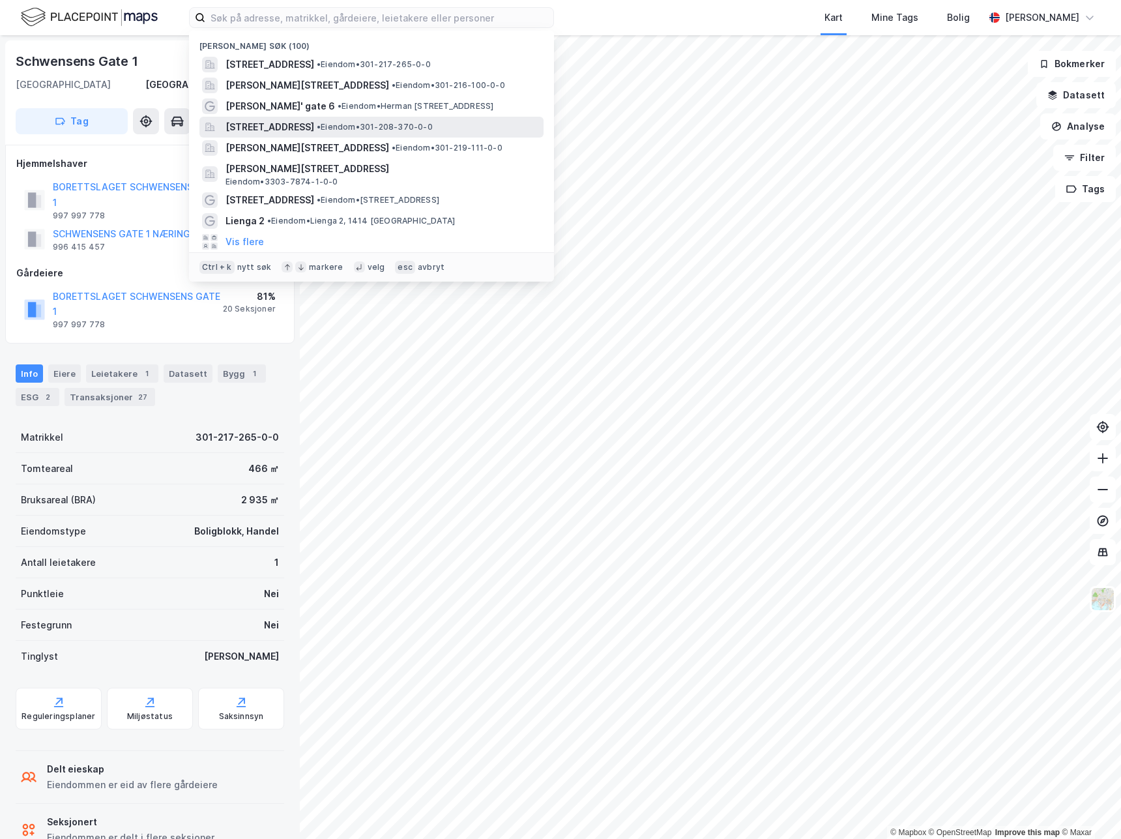
click at [314, 127] on span "[STREET_ADDRESS]" at bounding box center [269, 127] width 89 height 16
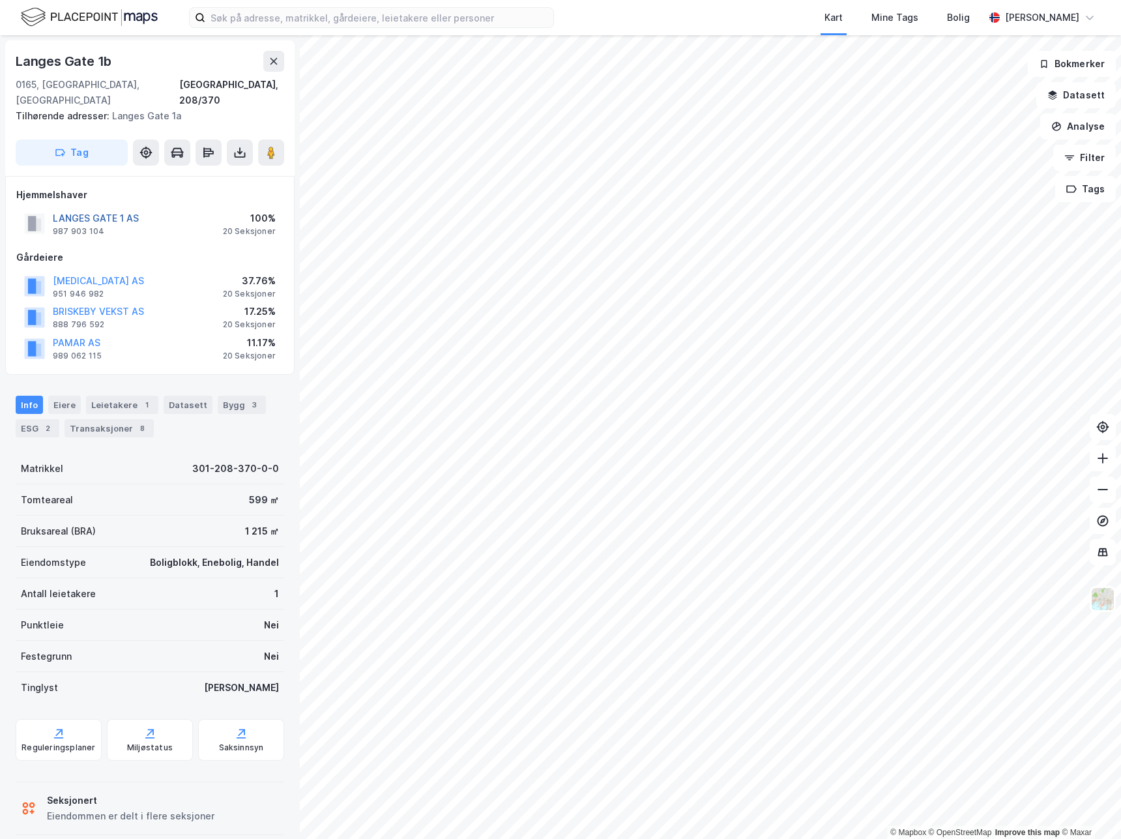
click at [0, 0] on button "LANGES GATE 1 AS" at bounding box center [0, 0] width 0 height 0
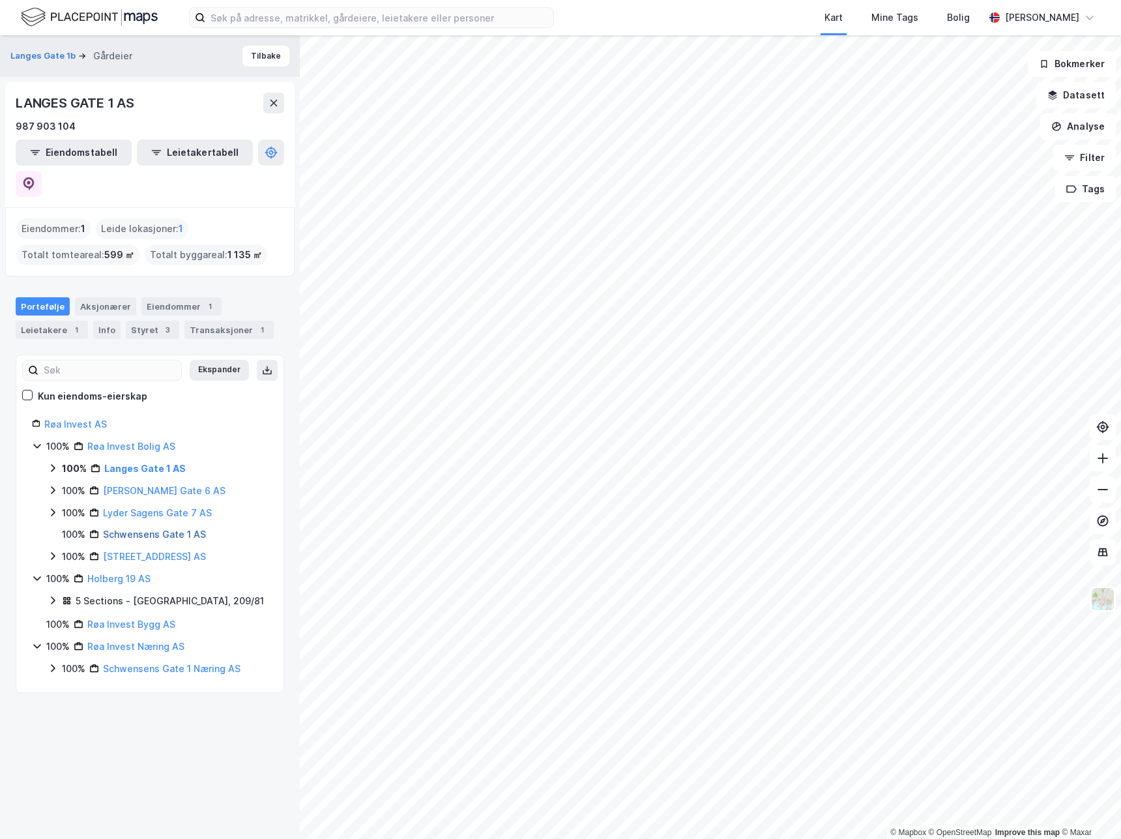
click at [152, 528] on link "Schwensens Gate 1 AS" at bounding box center [154, 533] width 103 height 11
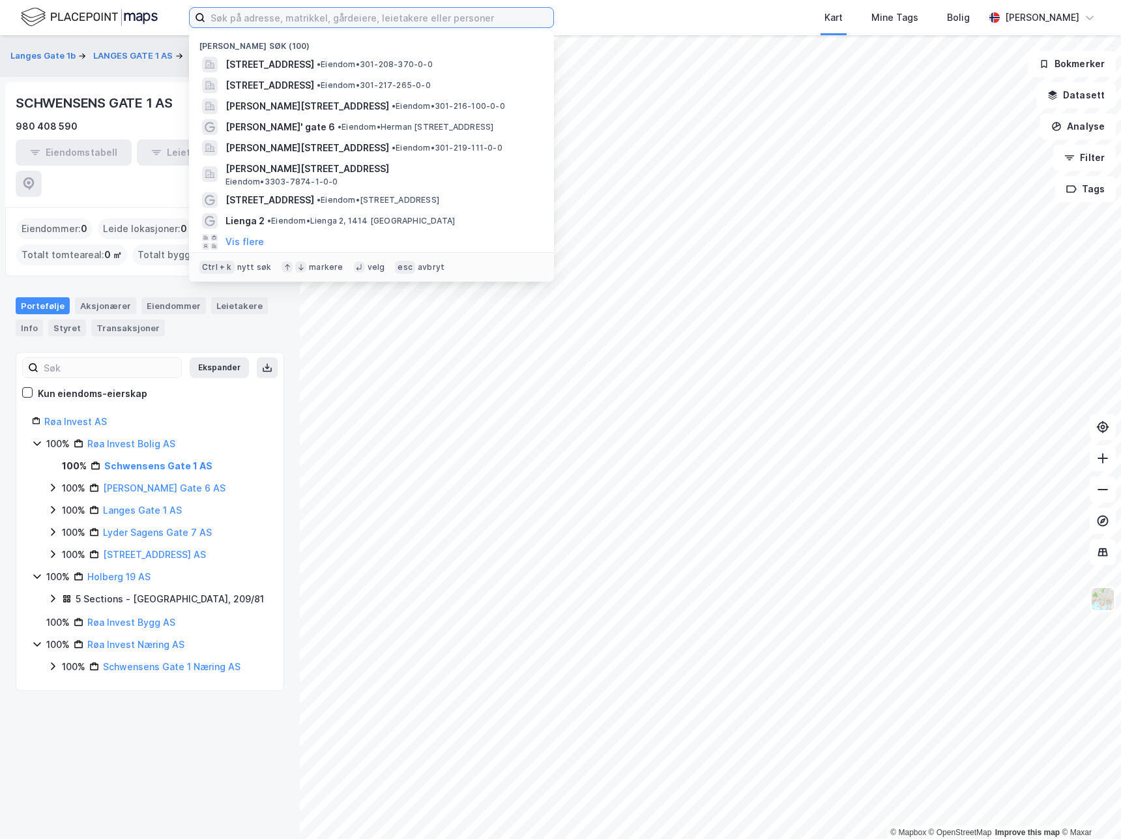
click at [372, 21] on input at bounding box center [379, 18] width 348 height 20
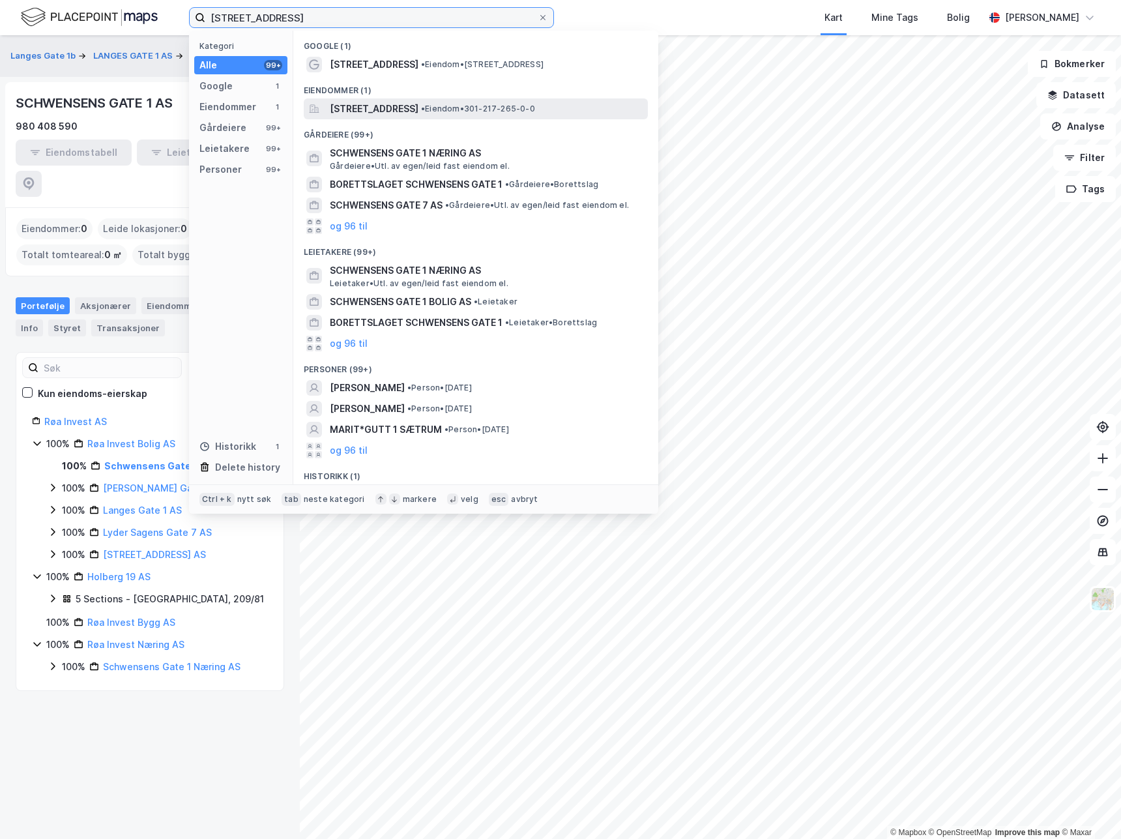
type input "[STREET_ADDRESS]"
click at [379, 112] on span "[STREET_ADDRESS]" at bounding box center [374, 109] width 89 height 16
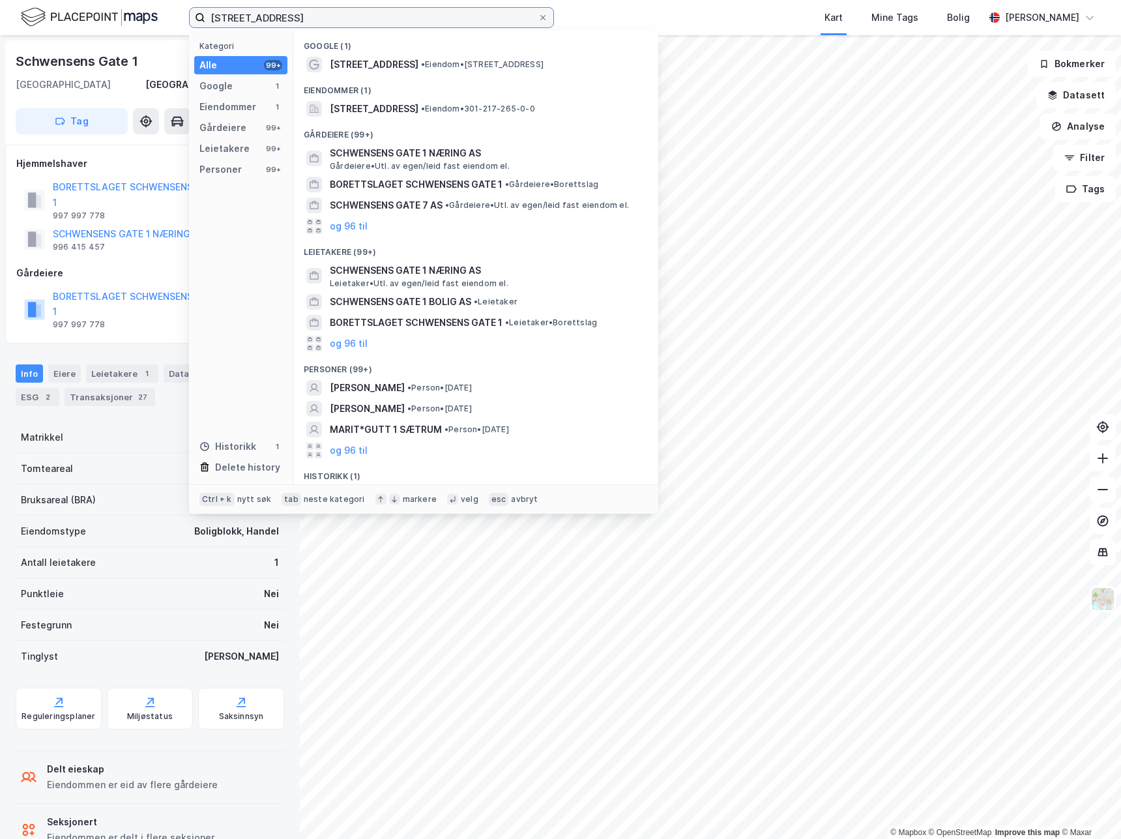
drag, startPoint x: 313, startPoint y: 12, endPoint x: 107, endPoint y: 22, distance: 206.1
click at [107, 22] on div "[STREET_ADDRESS] Kategori Alle 99+ Google 1 Eiendommer 1 Gårdeiere 99+ Leietake…" at bounding box center [560, 17] width 1121 height 35
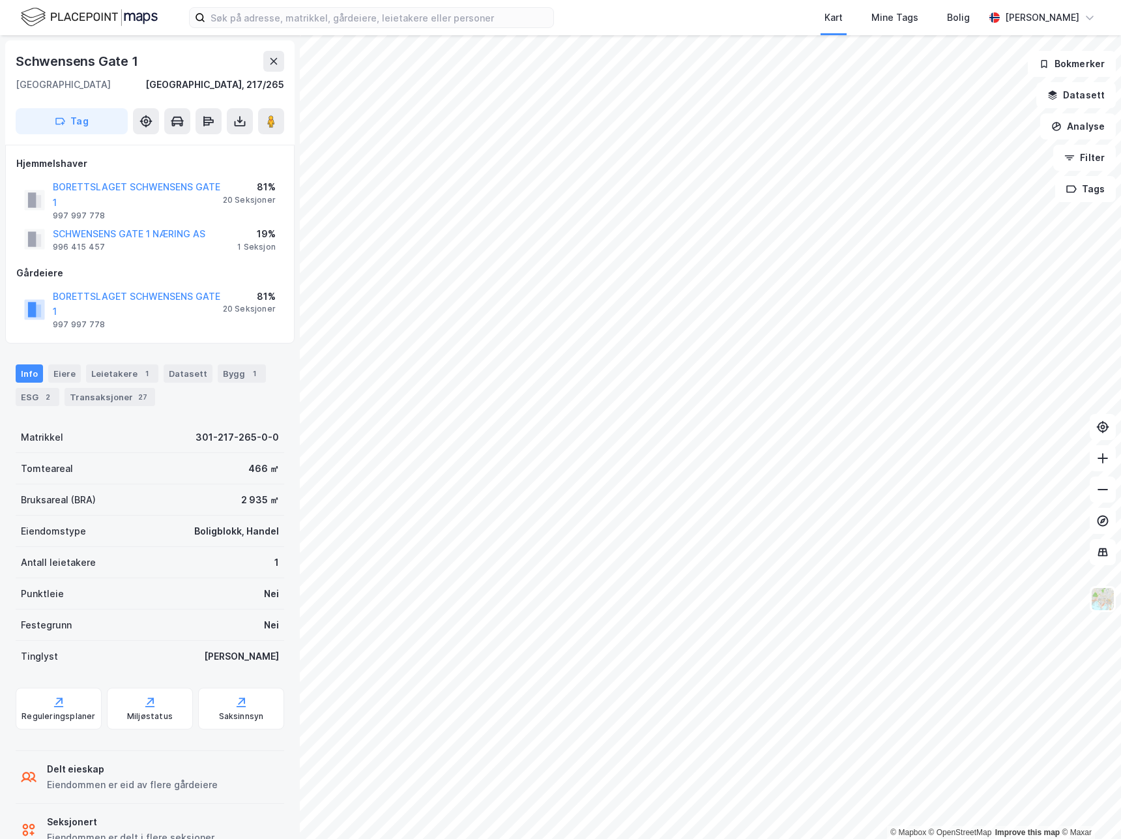
click at [162, 67] on div "Schwensens Gate 1" at bounding box center [150, 61] width 268 height 21
click at [309, 24] on input at bounding box center [379, 18] width 348 height 20
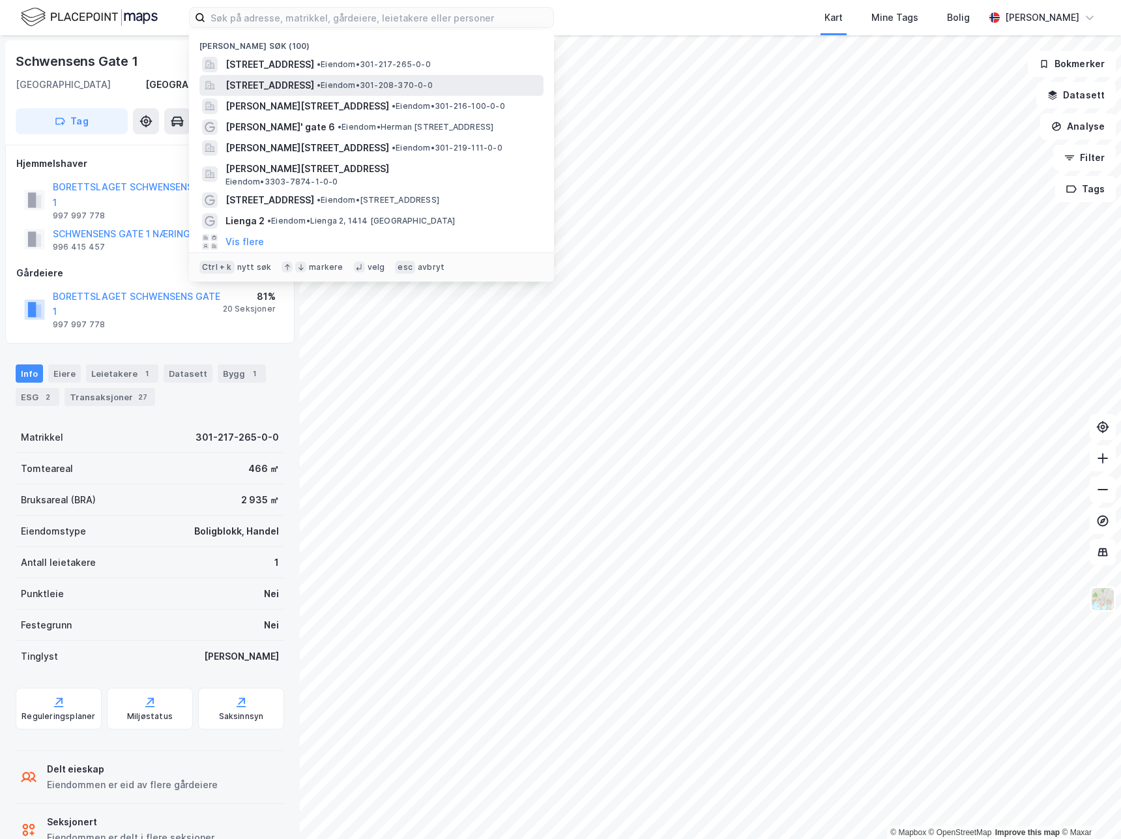
click at [324, 93] on div "[STREET_ADDRESS] • Eiendom • 301-208-370-0-0" at bounding box center [371, 85] width 344 height 21
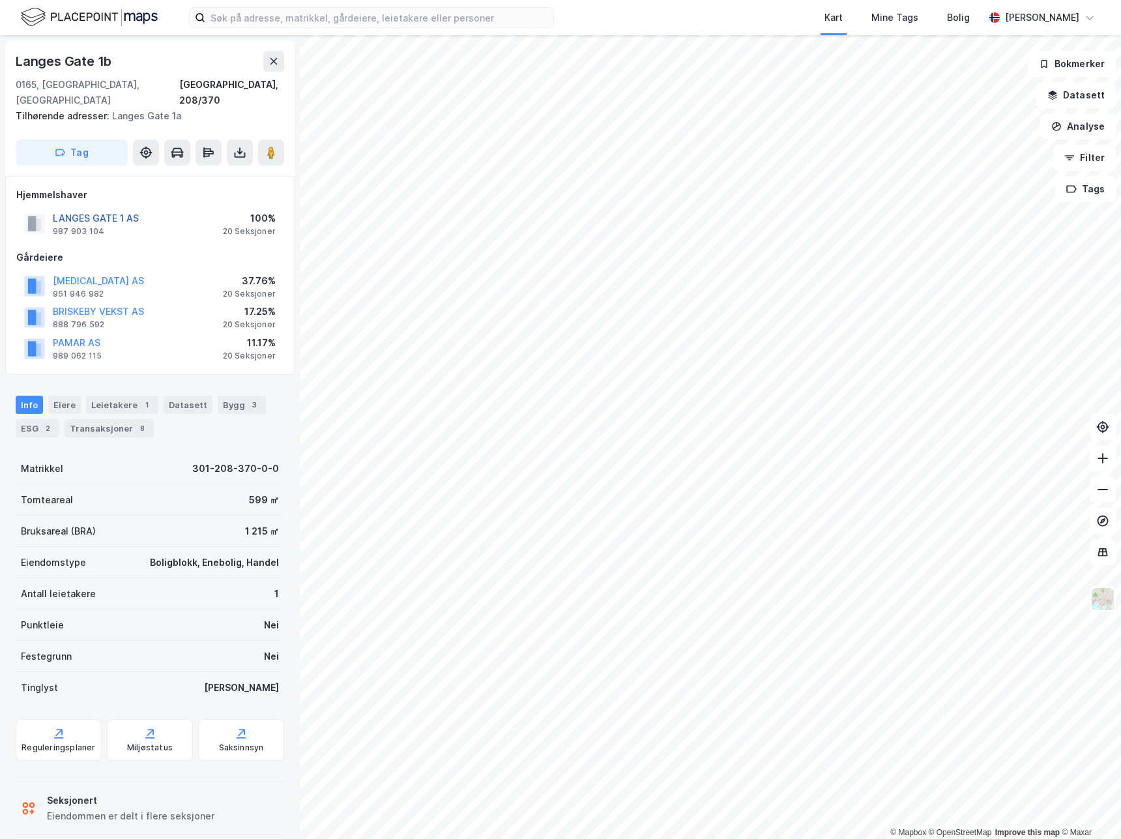
click at [71, 210] on div "LANGES GATE 1 AS" at bounding box center [96, 218] width 86 height 16
click at [0, 0] on button "LANGES GATE 1 AS" at bounding box center [0, 0] width 0 height 0
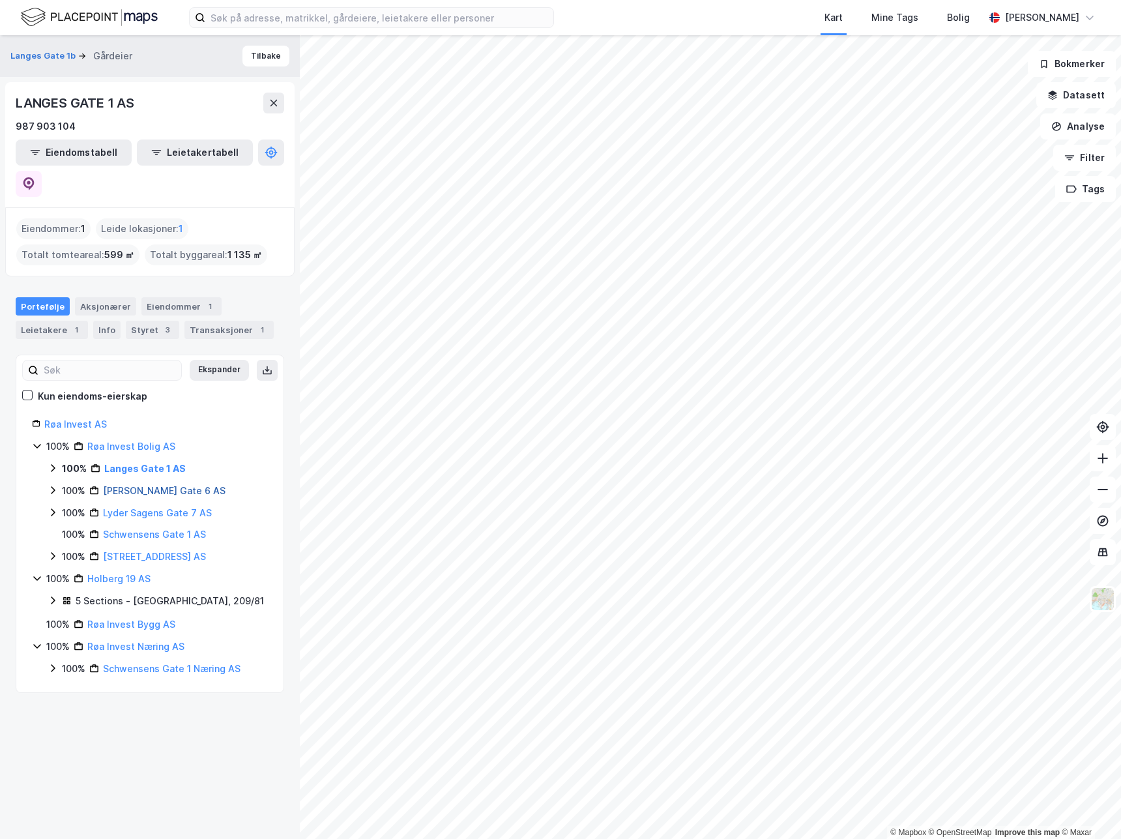
click at [146, 485] on link "[PERSON_NAME] Gate 6 AS" at bounding box center [164, 490] width 123 height 11
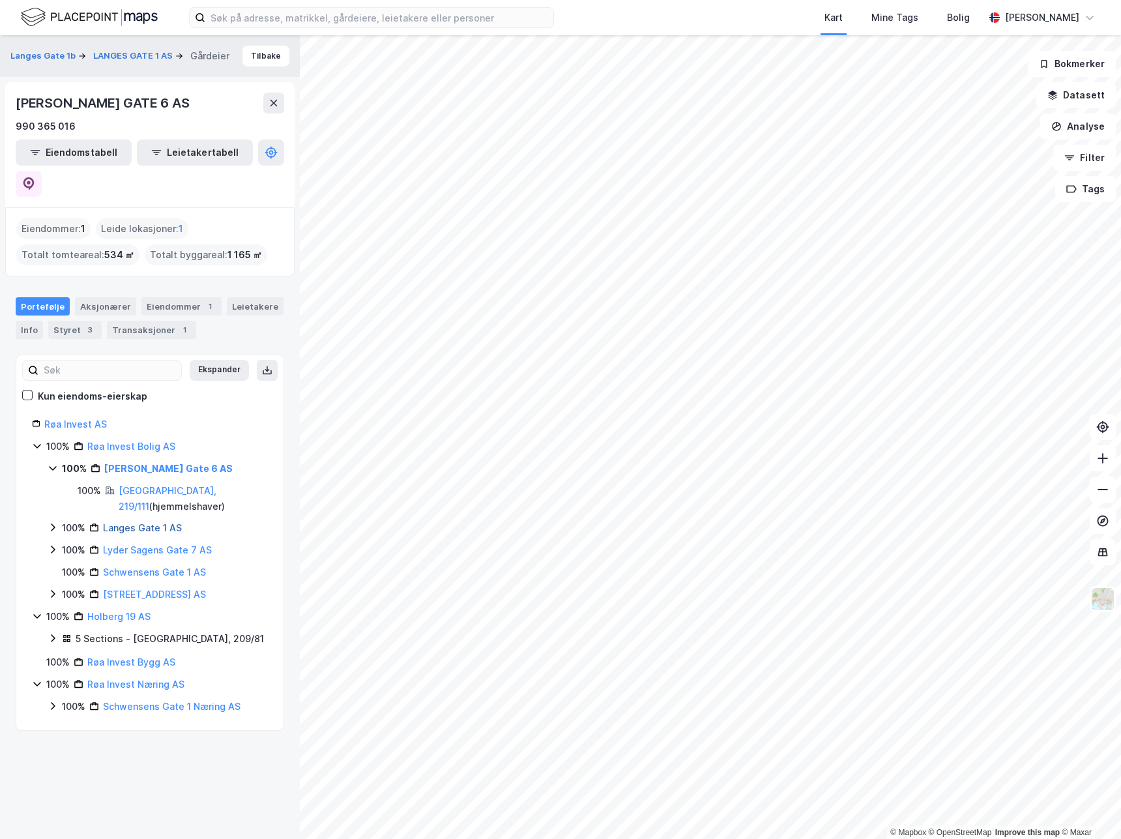
click at [126, 522] on link "Langes Gate 1 AS" at bounding box center [142, 527] width 79 height 11
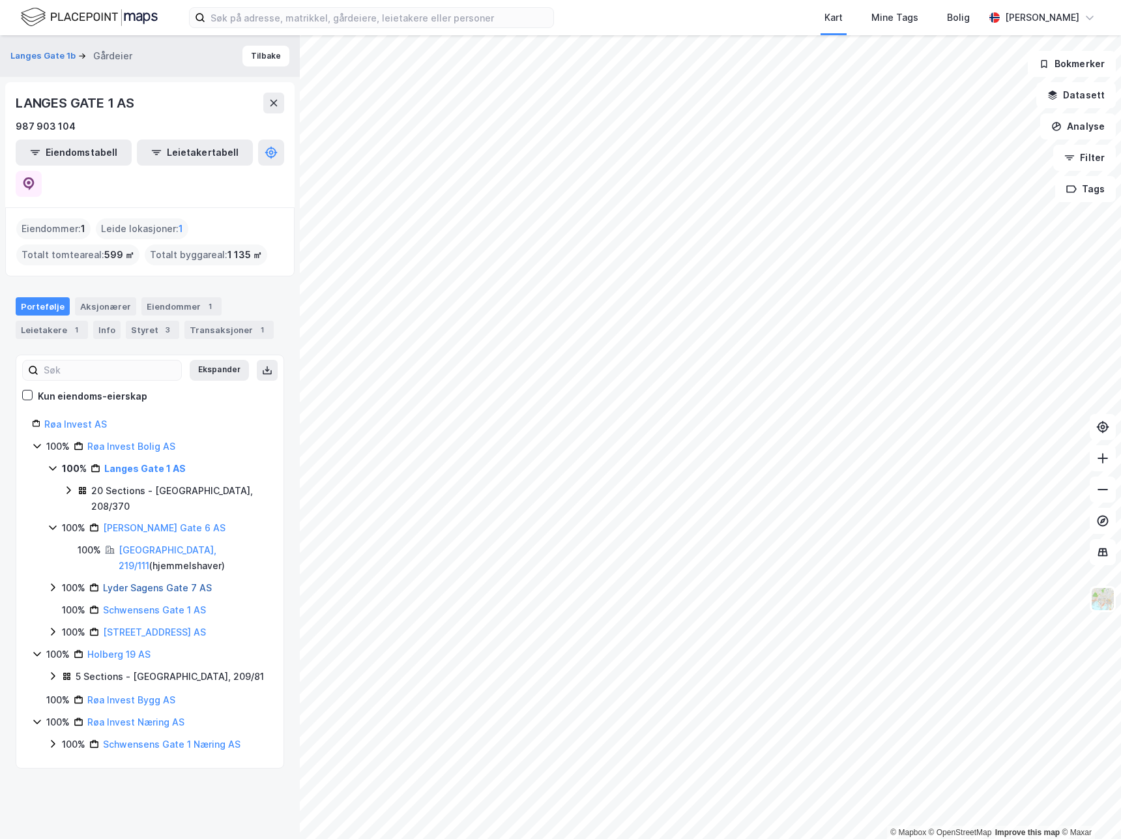
click at [143, 582] on link "Lyder Sagens Gate 7 AS" at bounding box center [157, 587] width 109 height 11
